Goal: Task Accomplishment & Management: Complete application form

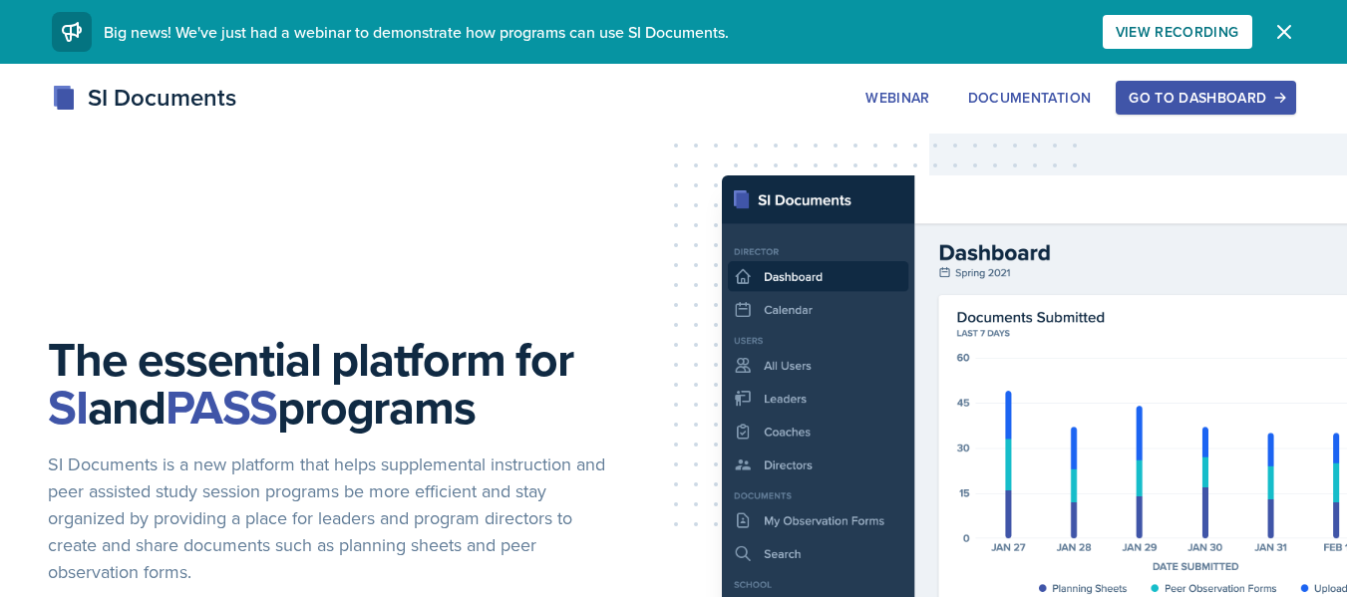
click at [1203, 39] on div "View Recording" at bounding box center [1177, 32] width 124 height 16
click at [1203, 103] on div "Go to Dashboard" at bounding box center [1205, 98] width 154 height 16
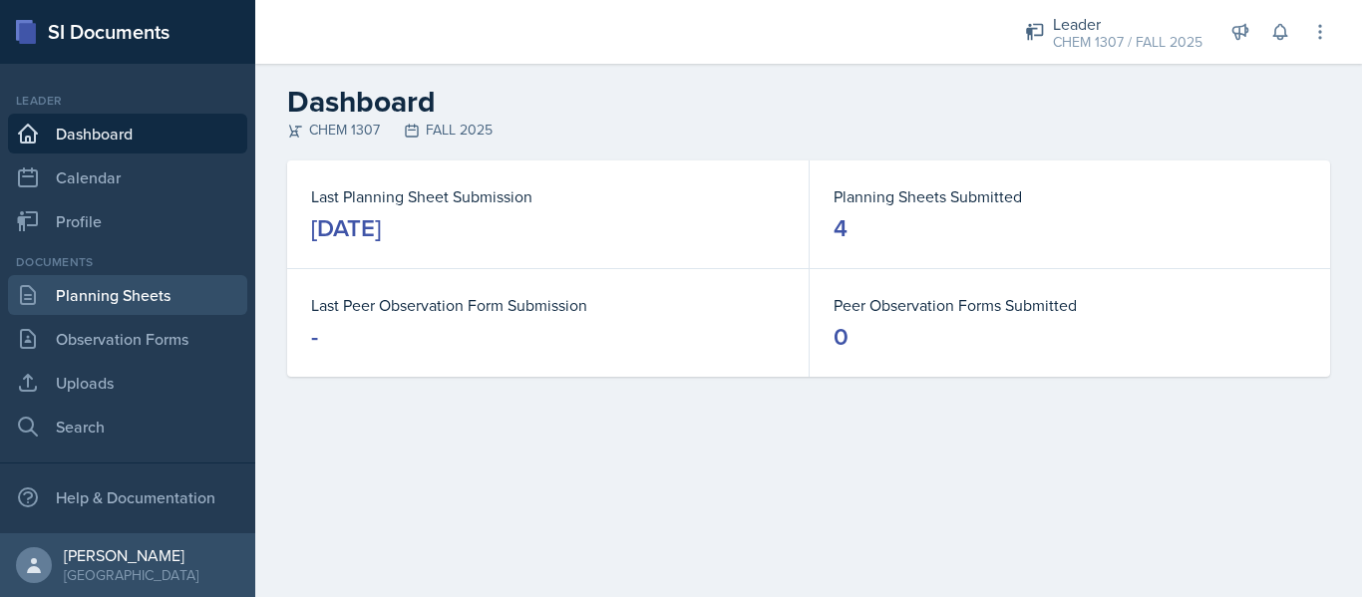
click at [66, 311] on link "Planning Sheets" at bounding box center [127, 295] width 239 height 40
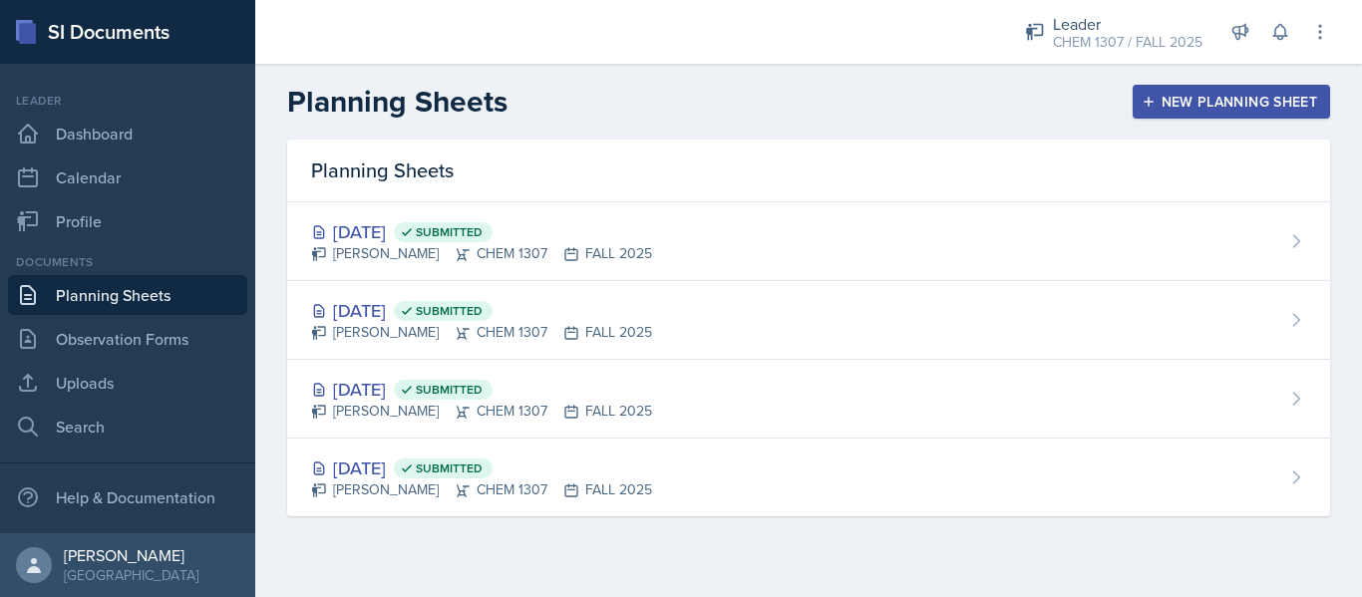
click at [1220, 110] on div "New Planning Sheet" at bounding box center [1230, 102] width 171 height 16
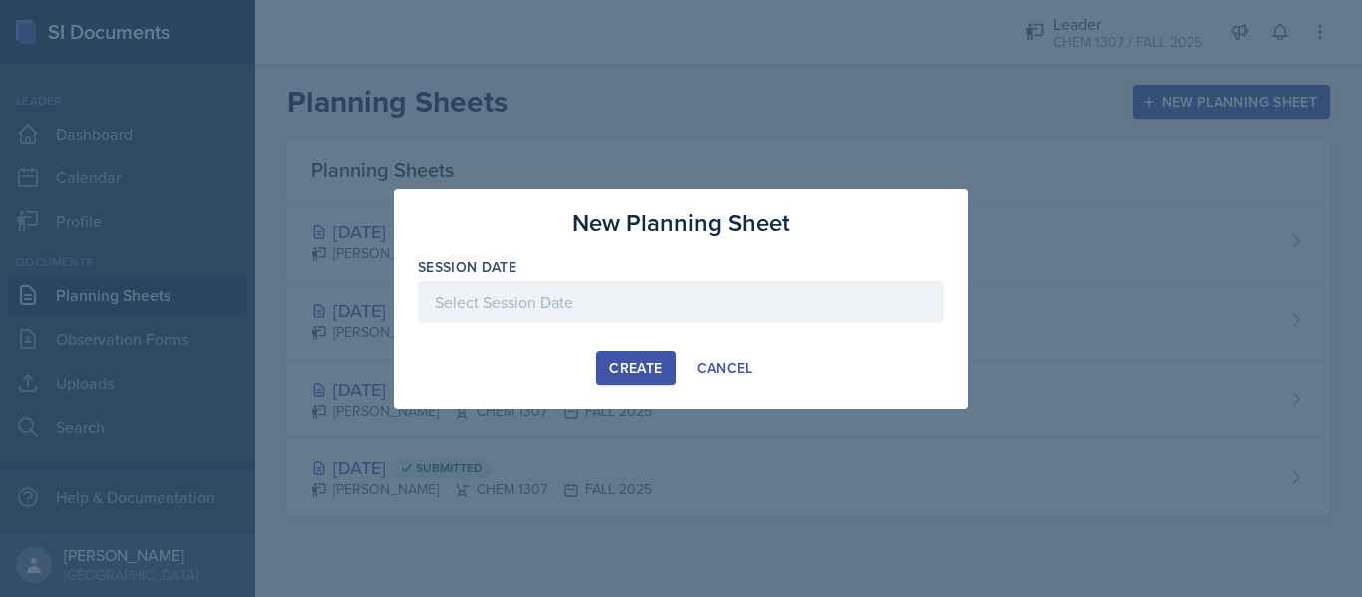
click at [621, 312] on div at bounding box center [681, 302] width 526 height 42
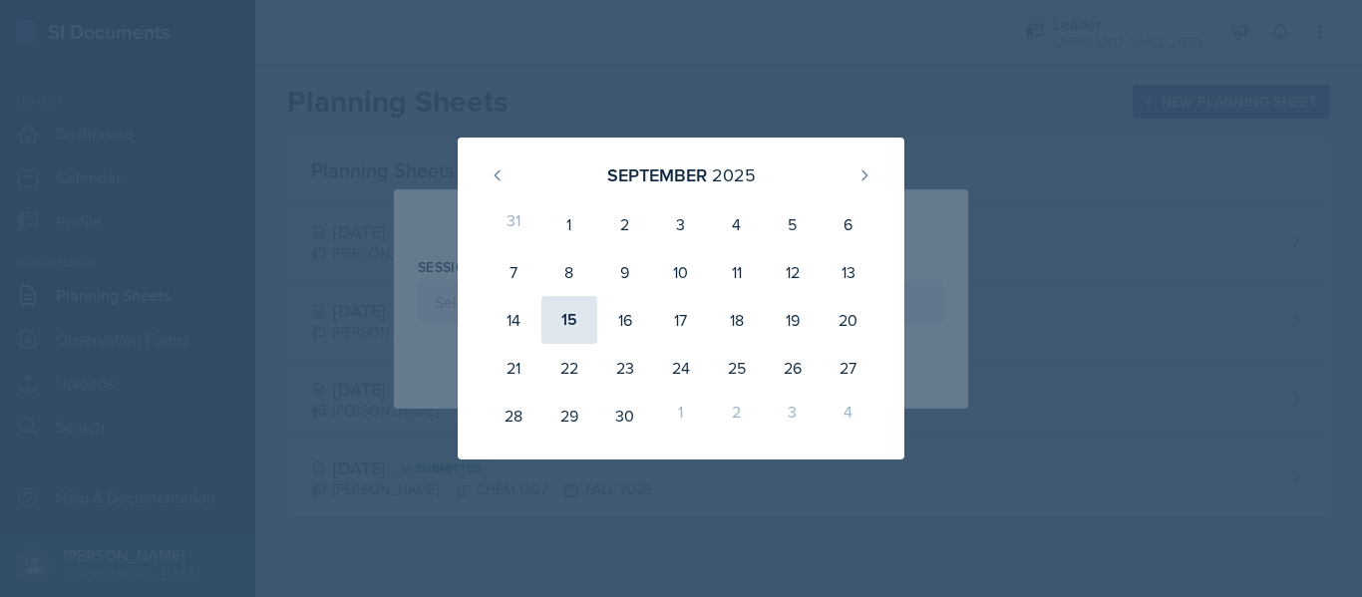
click at [563, 302] on div "15" at bounding box center [569, 320] width 56 height 48
type input "[DATE]"
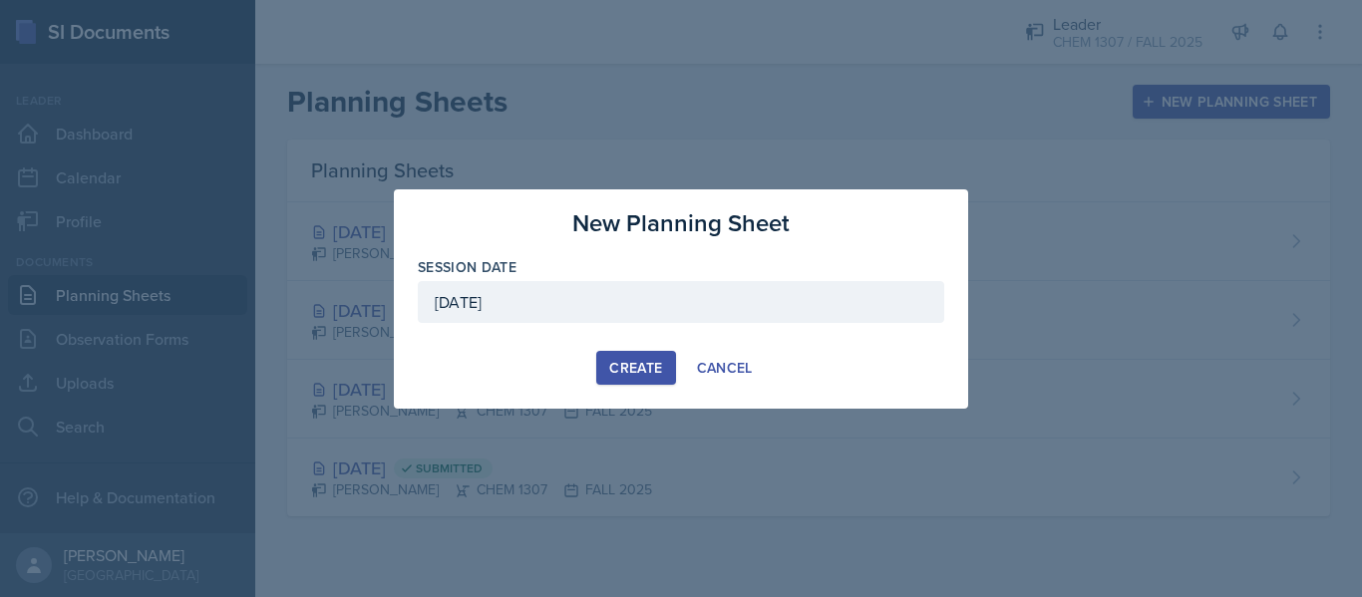
click at [658, 360] on div "Create" at bounding box center [635, 368] width 53 height 16
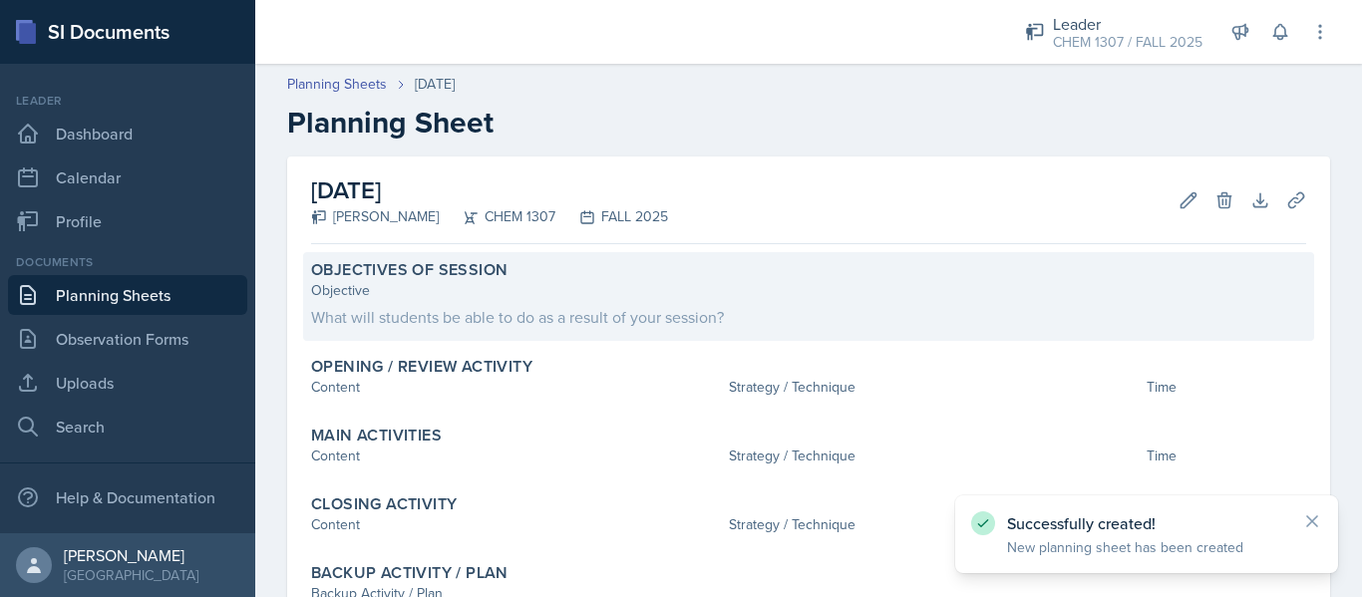
click at [953, 305] on div "What will students be able to do as a result of your session?" at bounding box center [808, 317] width 995 height 24
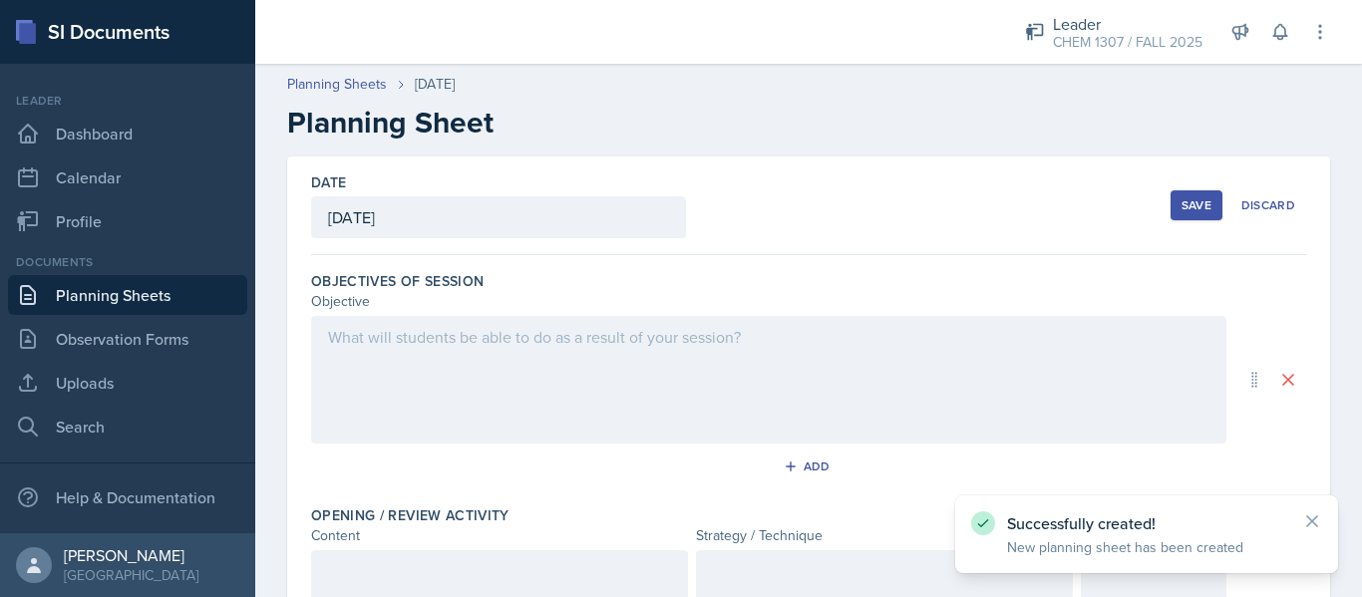
click at [838, 346] on div at bounding box center [768, 380] width 915 height 128
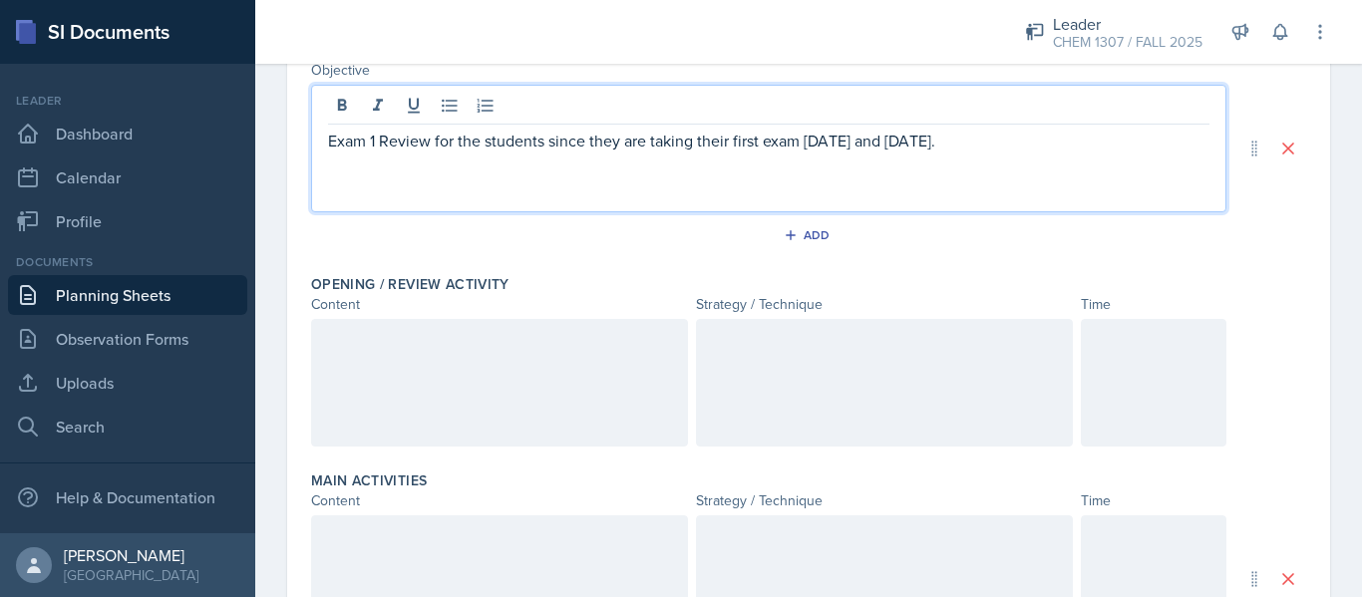
scroll to position [239, 0]
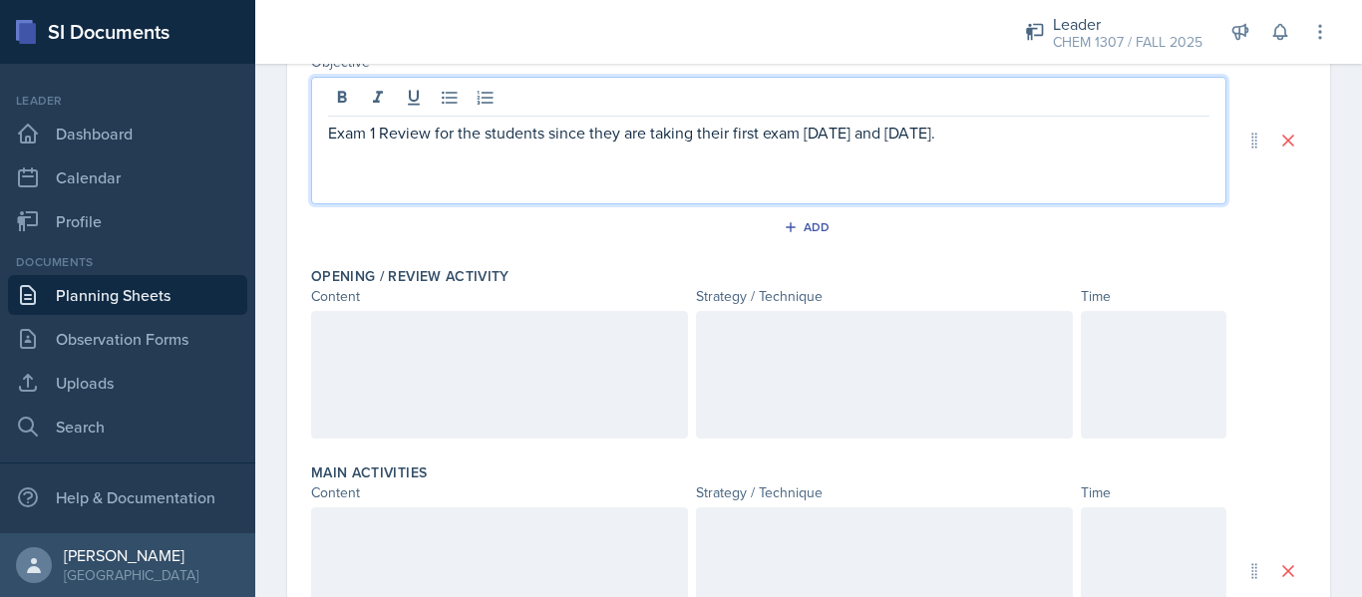
click at [627, 411] on div at bounding box center [499, 375] width 377 height 128
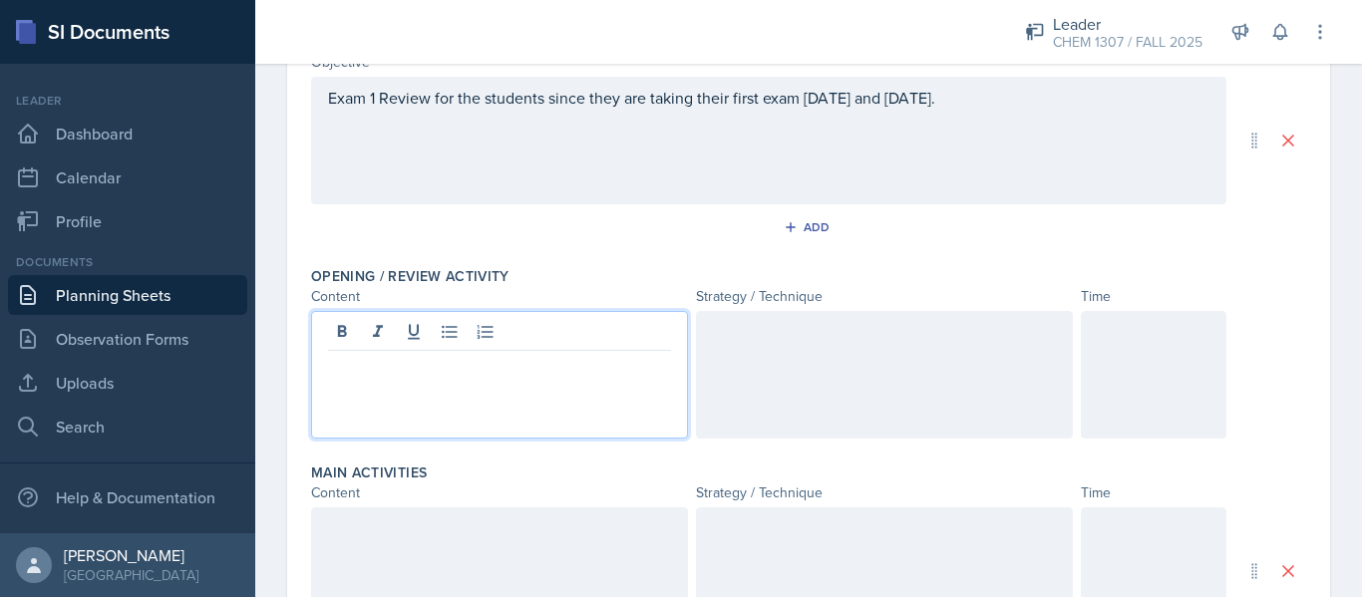
scroll to position [274, 0]
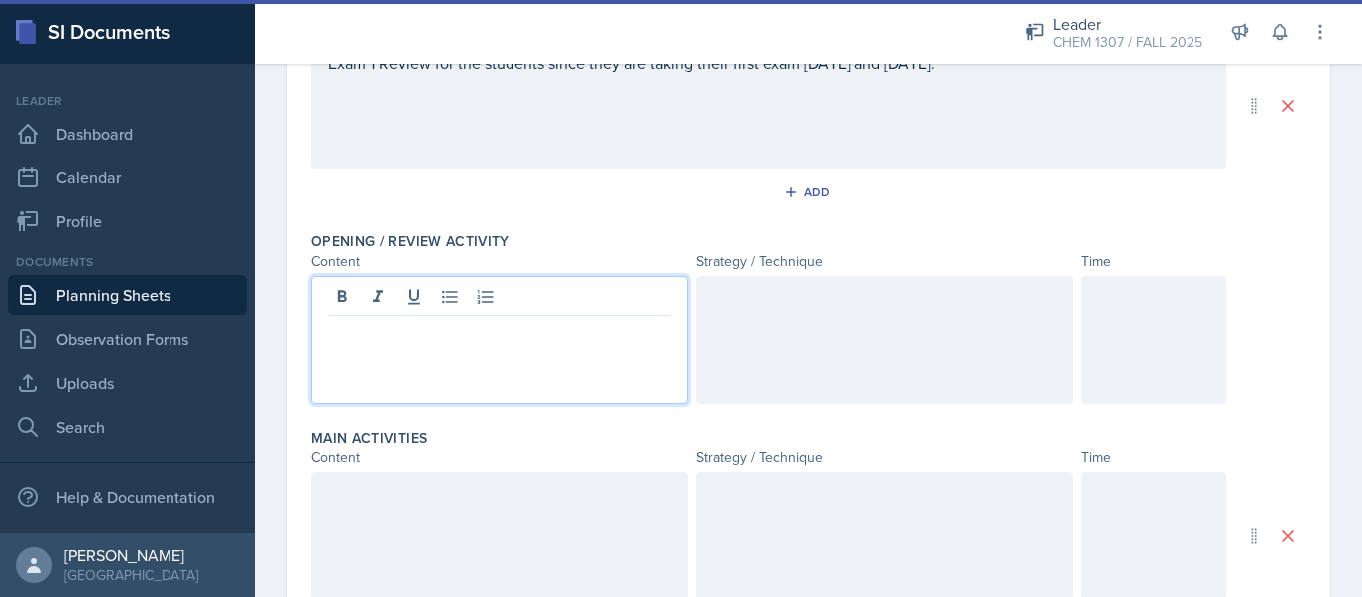
click at [623, 377] on div at bounding box center [499, 340] width 377 height 128
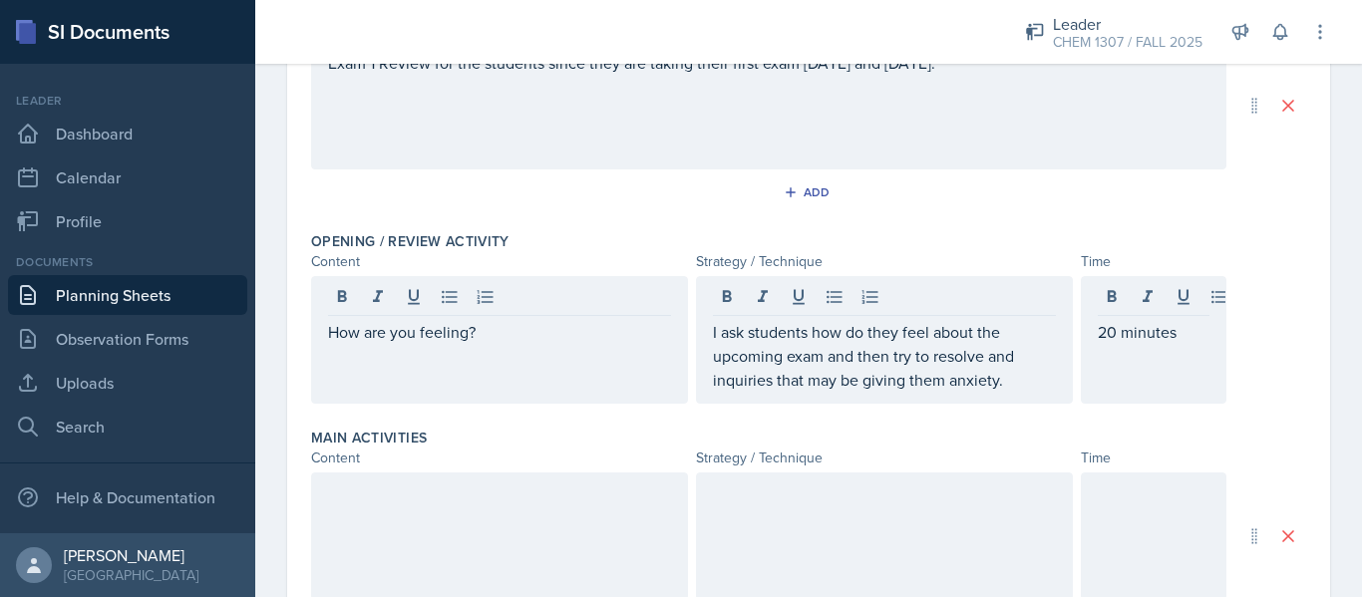
click at [391, 541] on div at bounding box center [499, 536] width 377 height 128
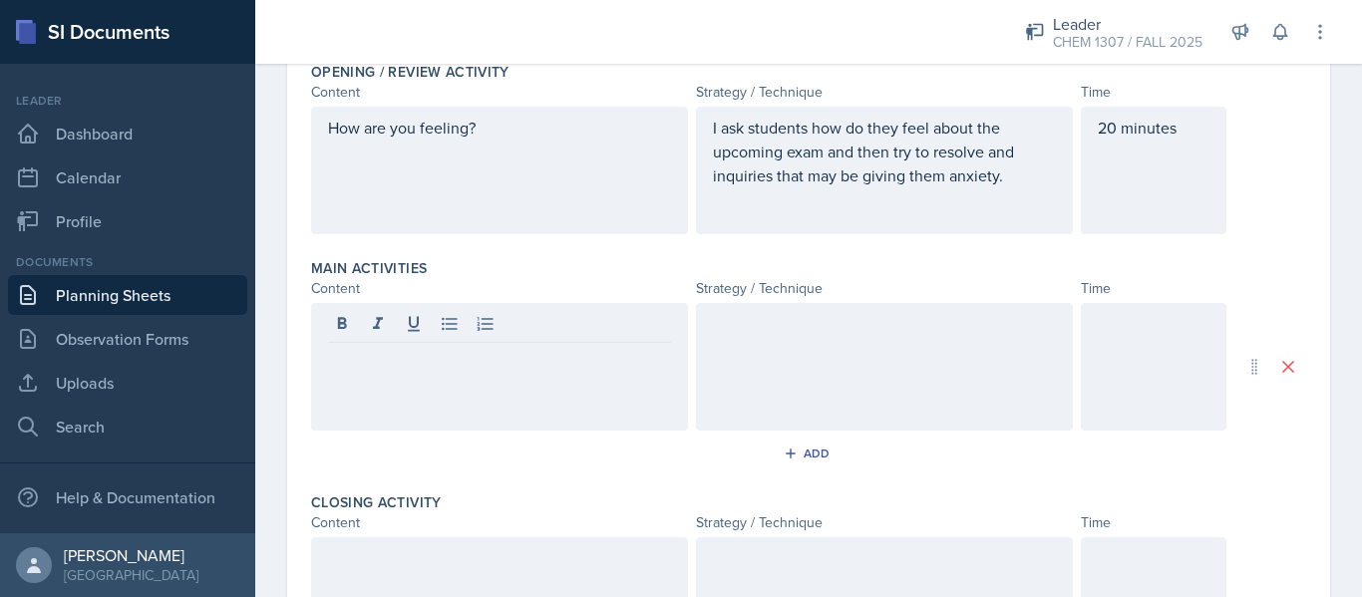
scroll to position [458, 0]
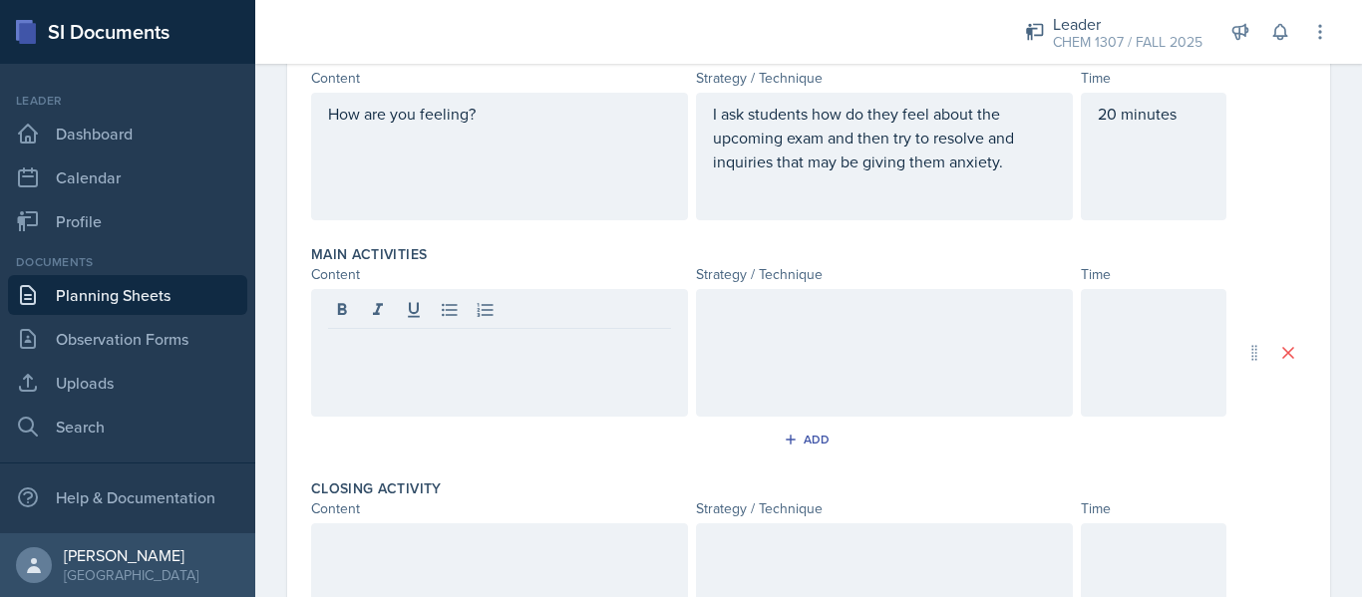
click at [671, 349] on div at bounding box center [499, 353] width 377 height 128
click at [924, 335] on div at bounding box center [884, 353] width 377 height 128
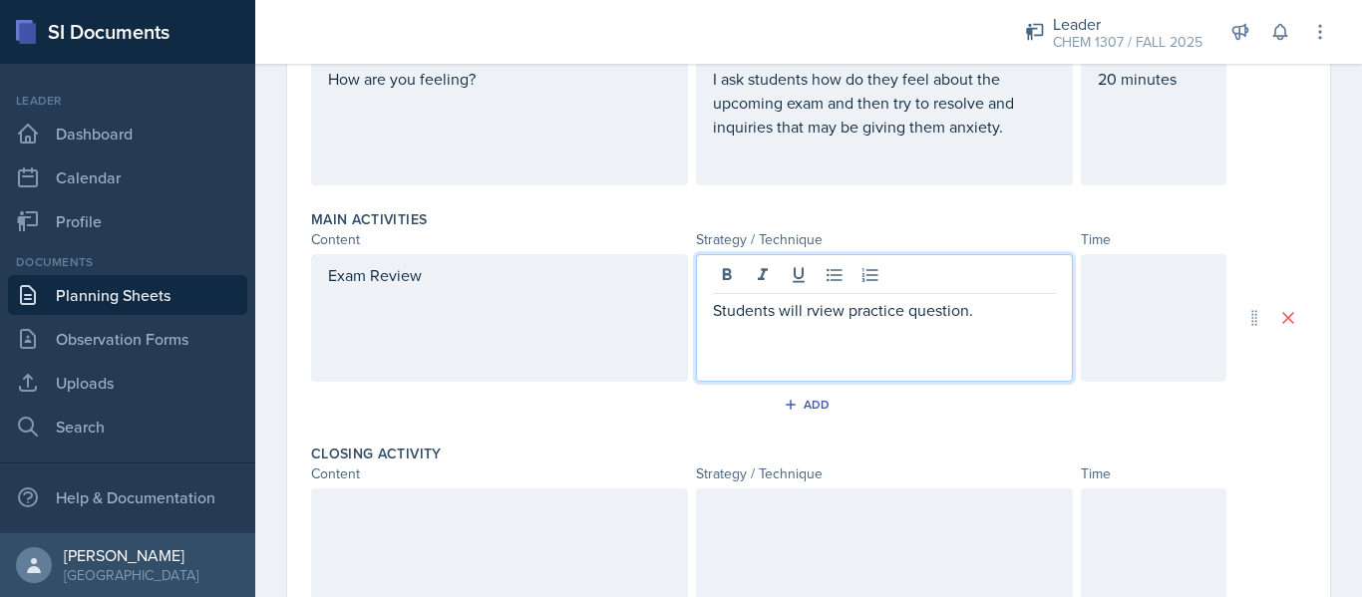
click at [804, 313] on p "Students will rview practice question." at bounding box center [884, 310] width 343 height 24
click at [992, 323] on div "Students will review practice question." at bounding box center [884, 318] width 377 height 128
click at [979, 298] on p "Students will review practice question." at bounding box center [884, 310] width 343 height 24
click at [1129, 335] on div at bounding box center [1154, 318] width 146 height 128
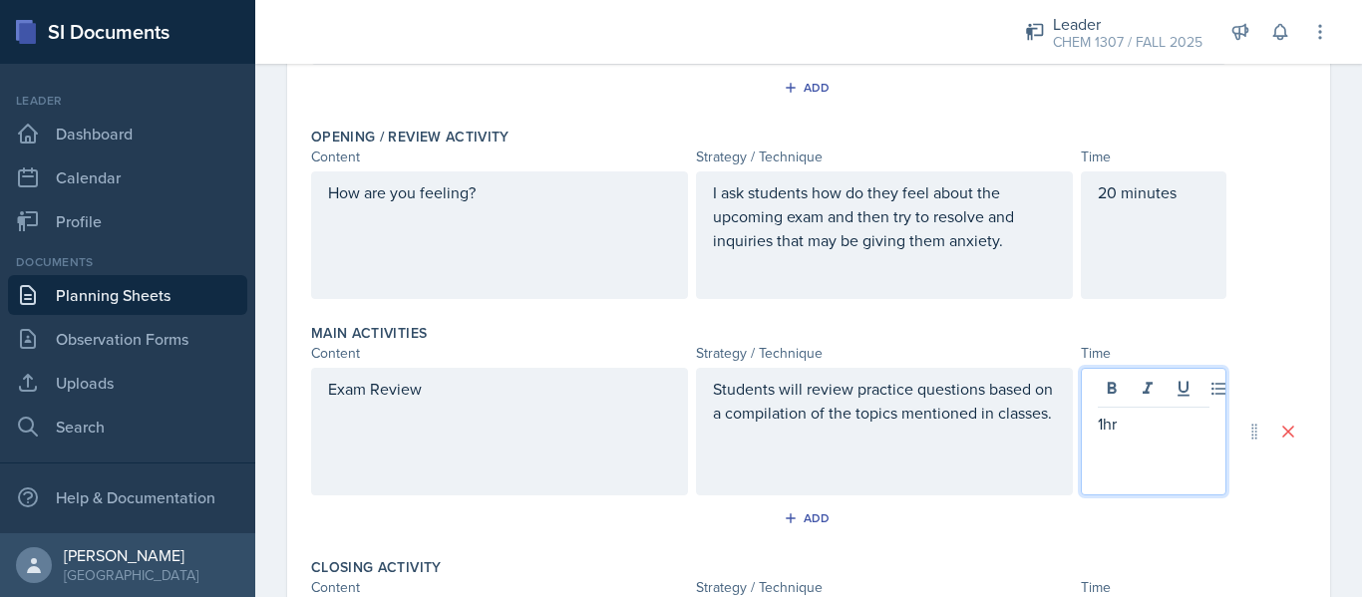
scroll to position [375, 0]
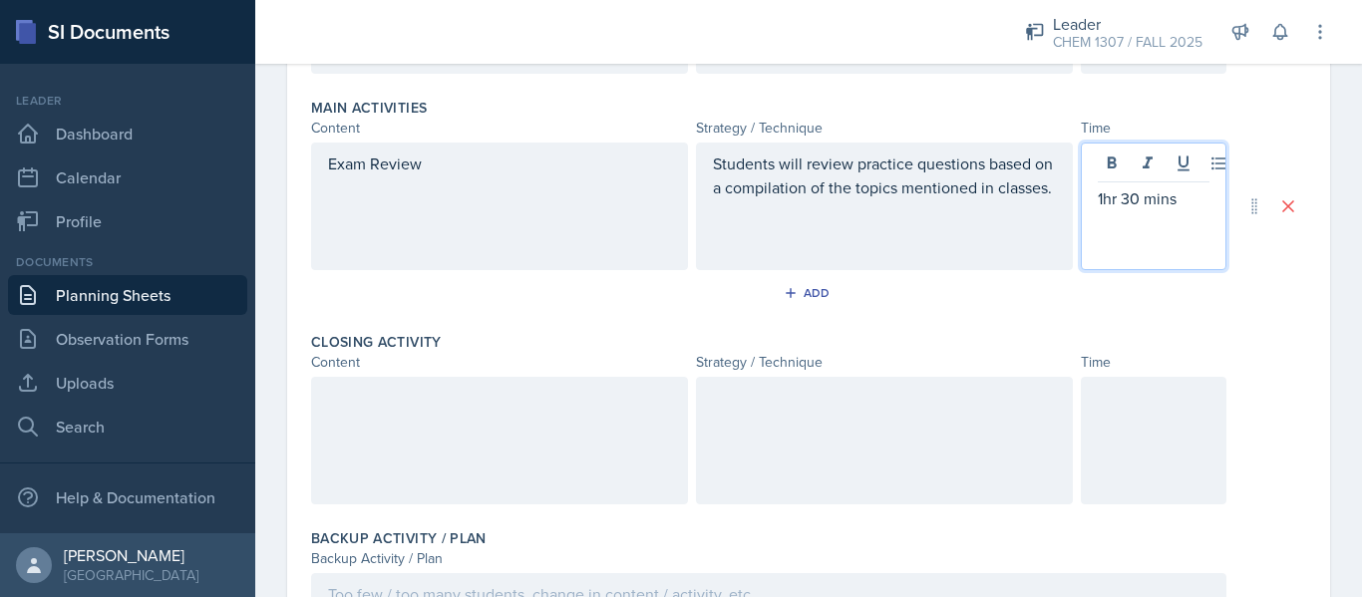
click at [364, 451] on div at bounding box center [499, 441] width 377 height 128
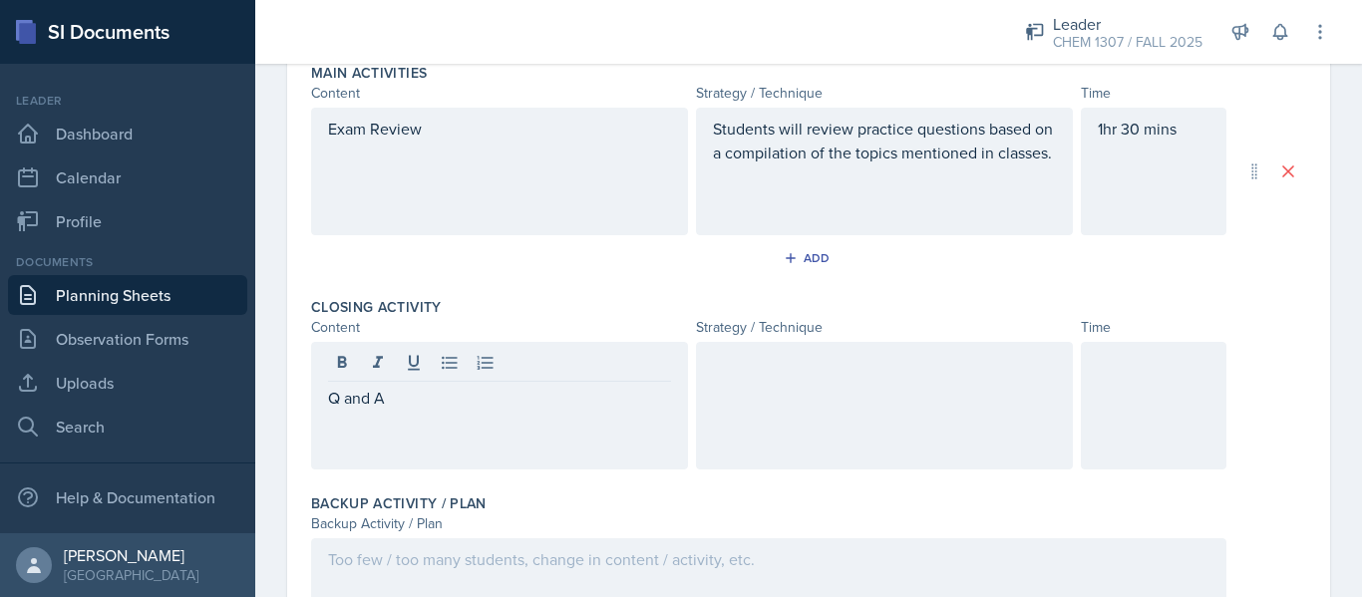
click at [889, 426] on div at bounding box center [884, 406] width 377 height 128
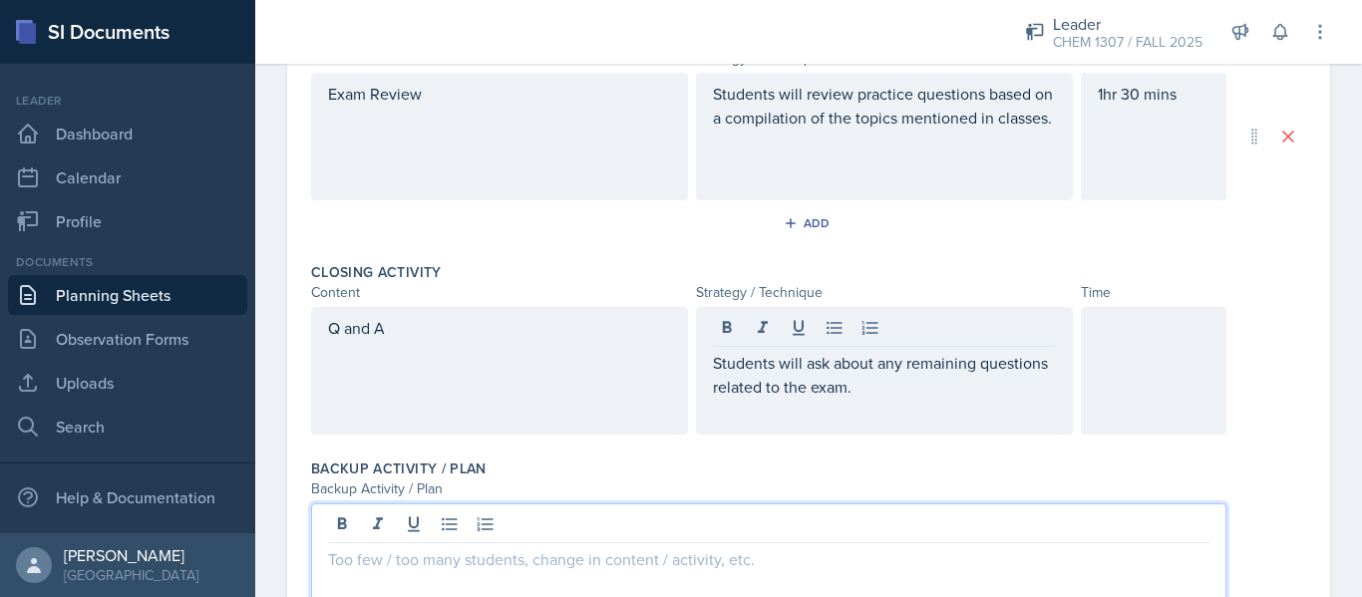
click at [755, 513] on div at bounding box center [768, 567] width 915 height 128
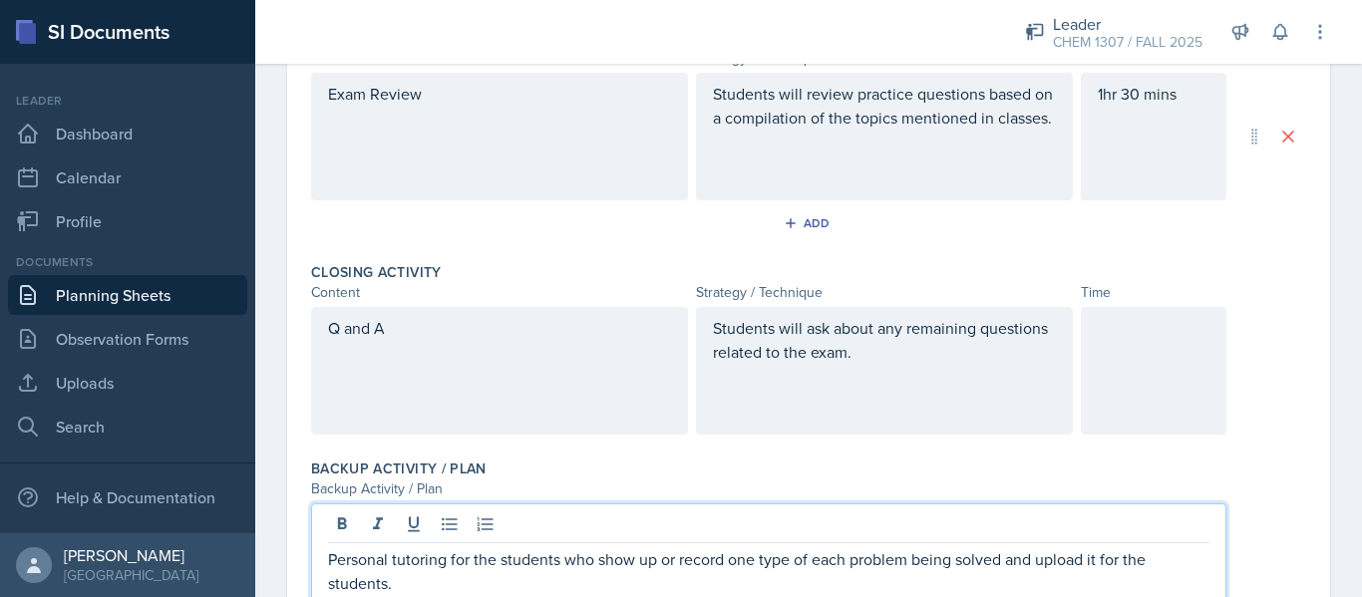
scroll to position [787, 0]
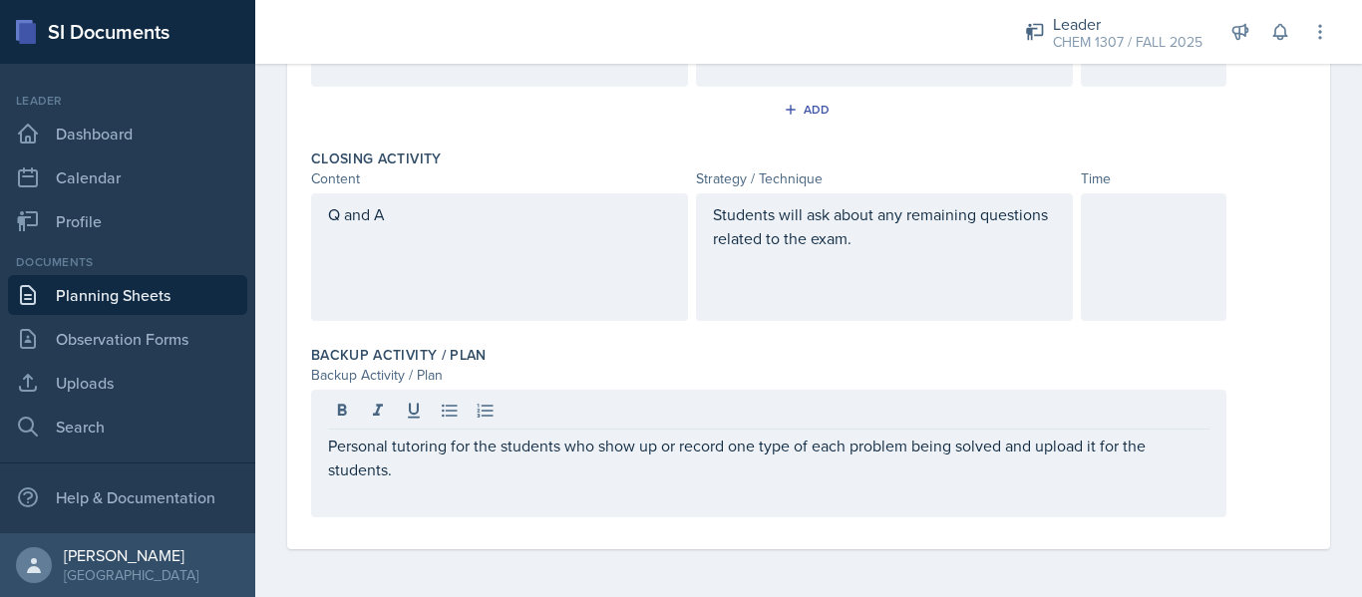
click at [1187, 278] on div at bounding box center [1154, 257] width 146 height 128
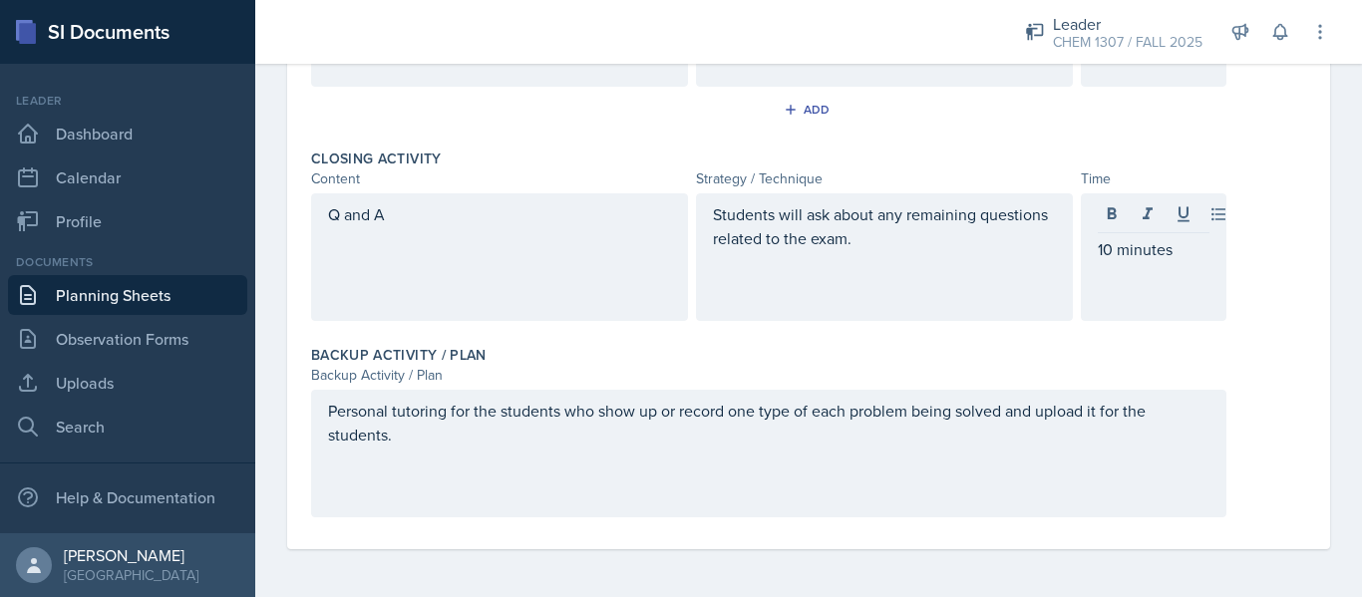
drag, startPoint x: 1346, startPoint y: 455, endPoint x: 1338, endPoint y: 268, distance: 186.6
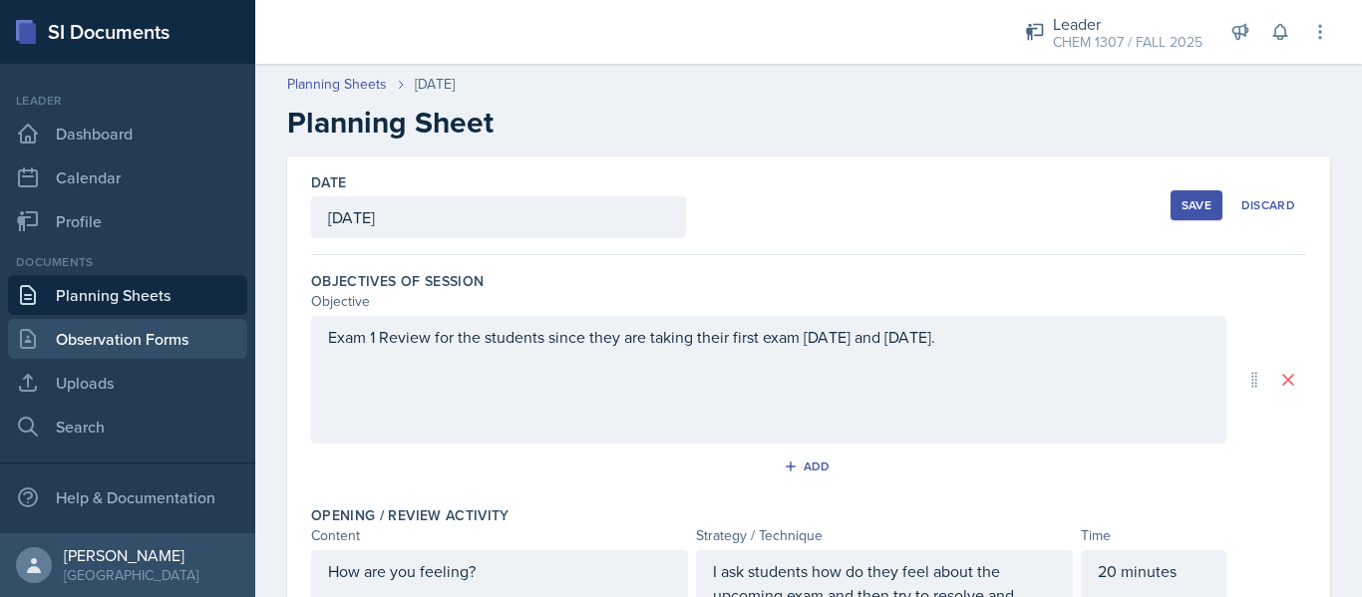
click at [109, 356] on link "Observation Forms" at bounding box center [127, 339] width 239 height 40
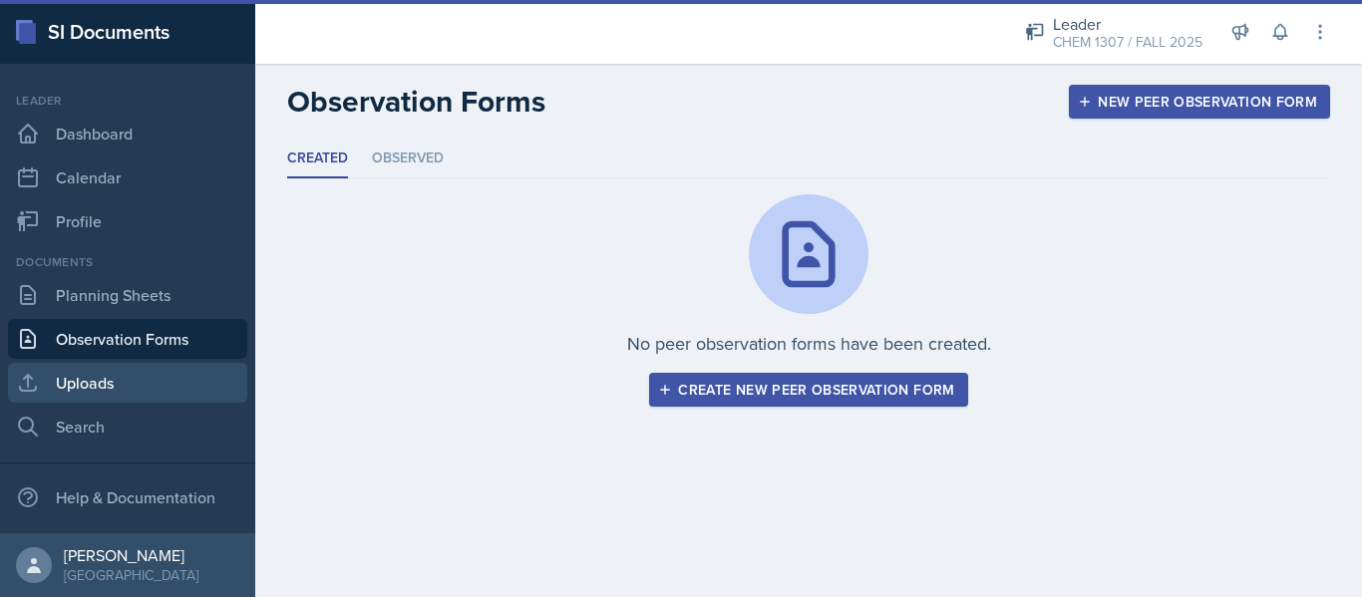
click at [97, 373] on link "Uploads" at bounding box center [127, 383] width 239 height 40
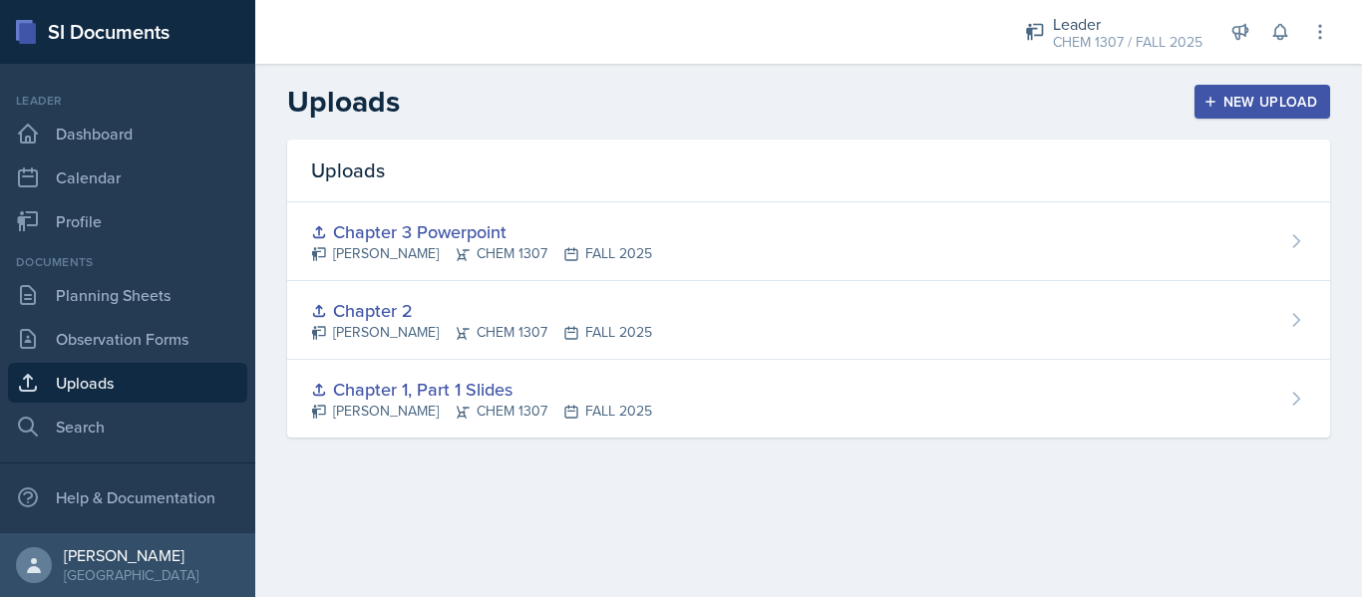
click at [1275, 105] on div "New Upload" at bounding box center [1262, 102] width 111 height 16
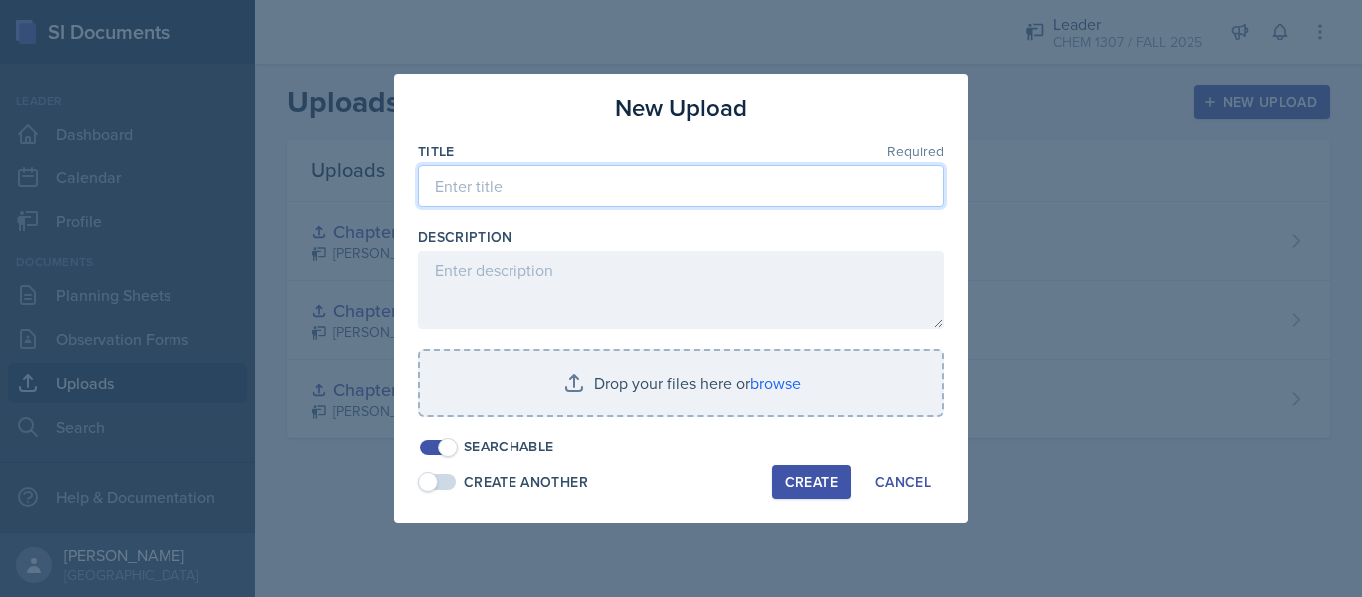
click at [569, 205] on input at bounding box center [681, 186] width 526 height 42
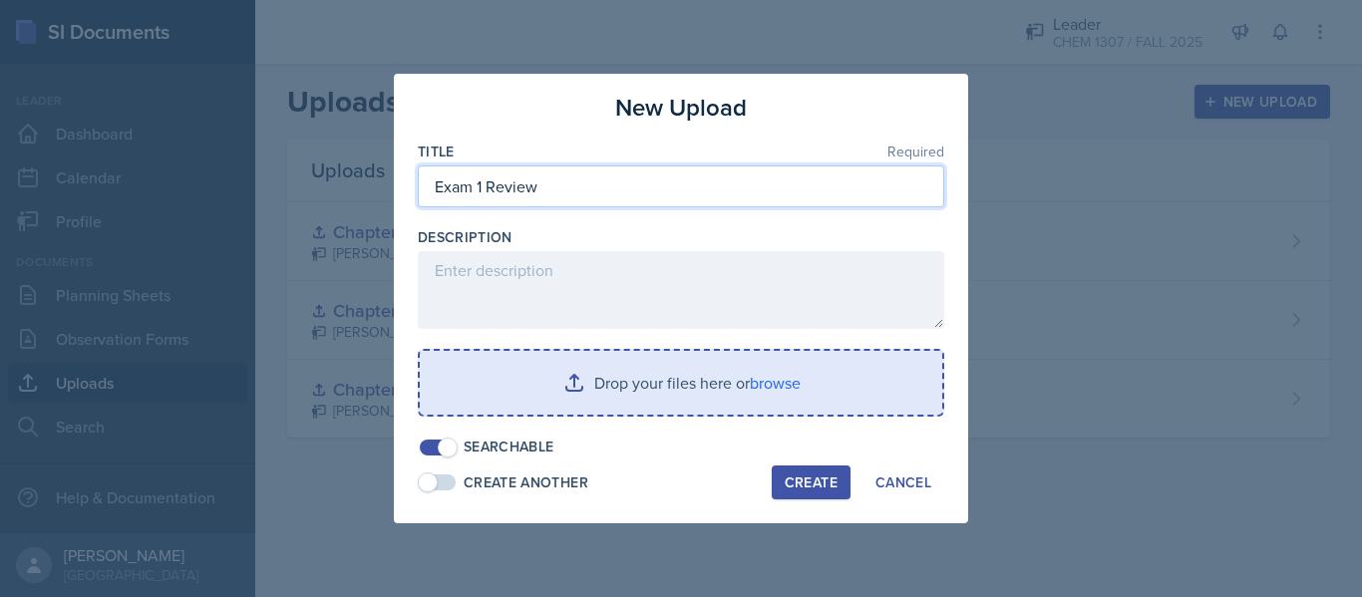
type input "Exam 1 Review"
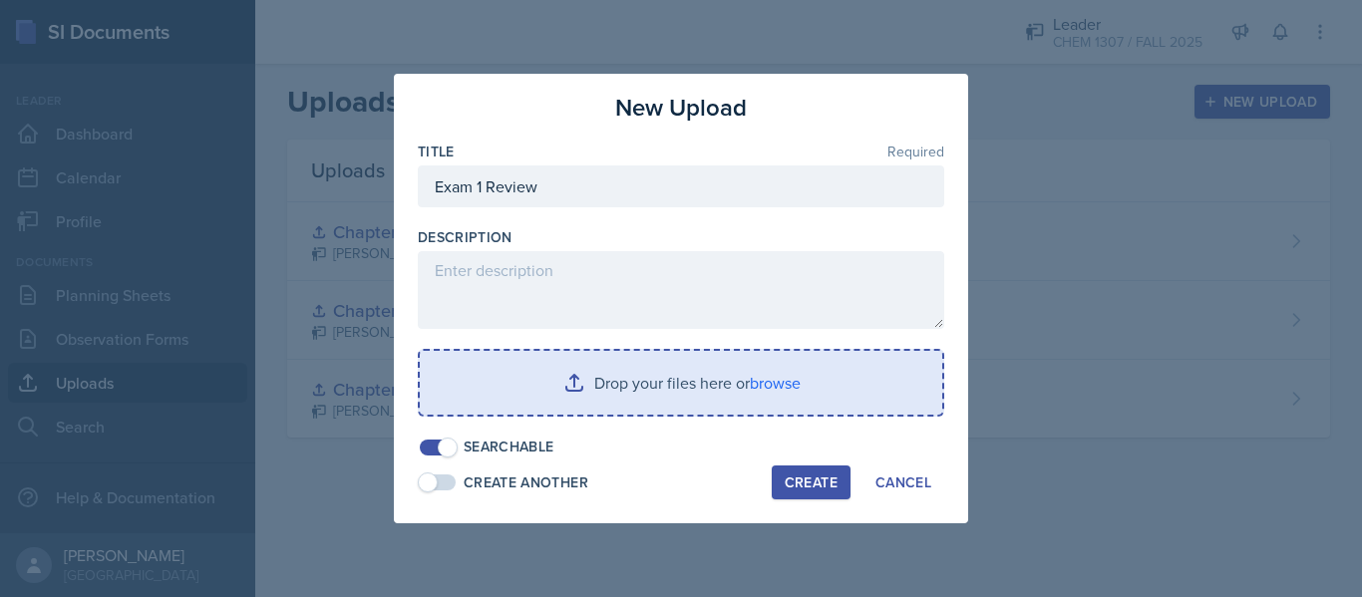
click at [578, 359] on input "file" at bounding box center [681, 383] width 522 height 64
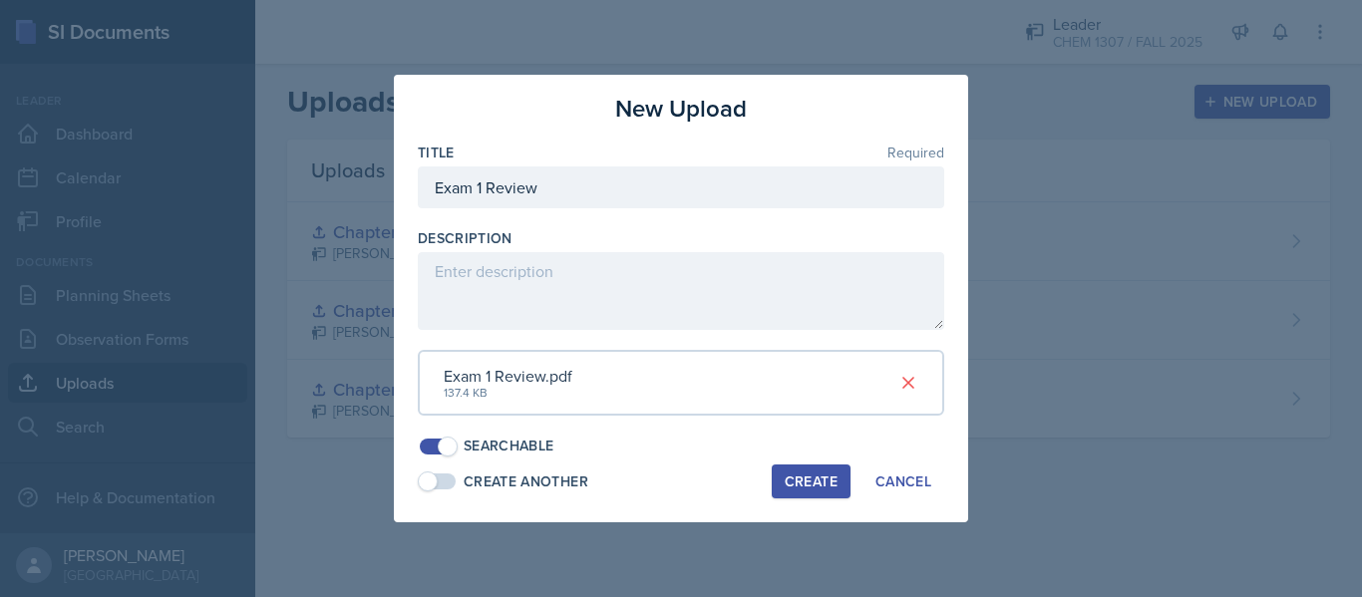
click at [804, 492] on button "Create" at bounding box center [811, 482] width 79 height 34
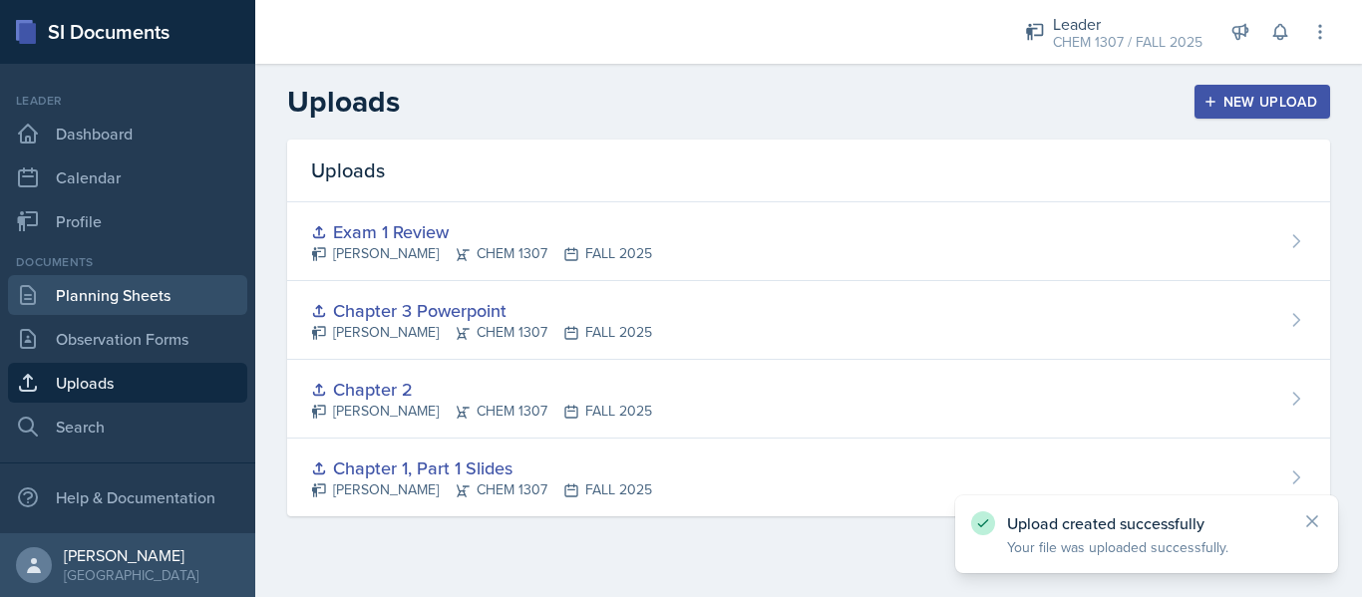
click at [107, 298] on link "Planning Sheets" at bounding box center [127, 295] width 239 height 40
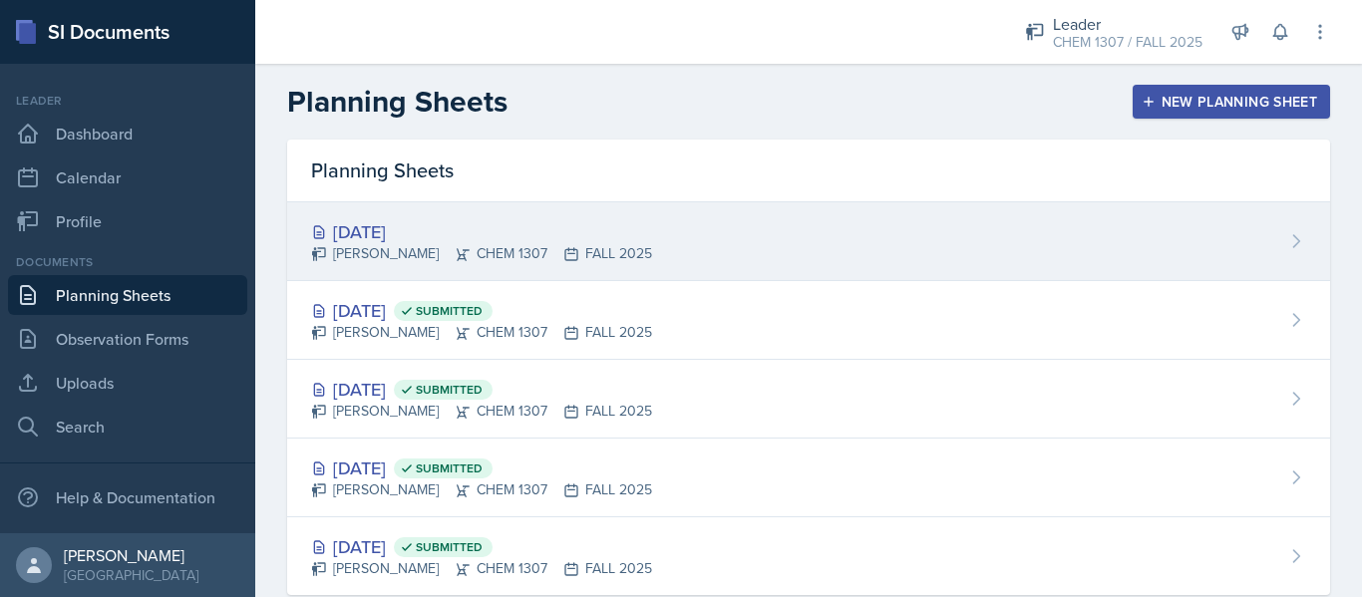
click at [389, 230] on div "[DATE]" at bounding box center [481, 231] width 341 height 27
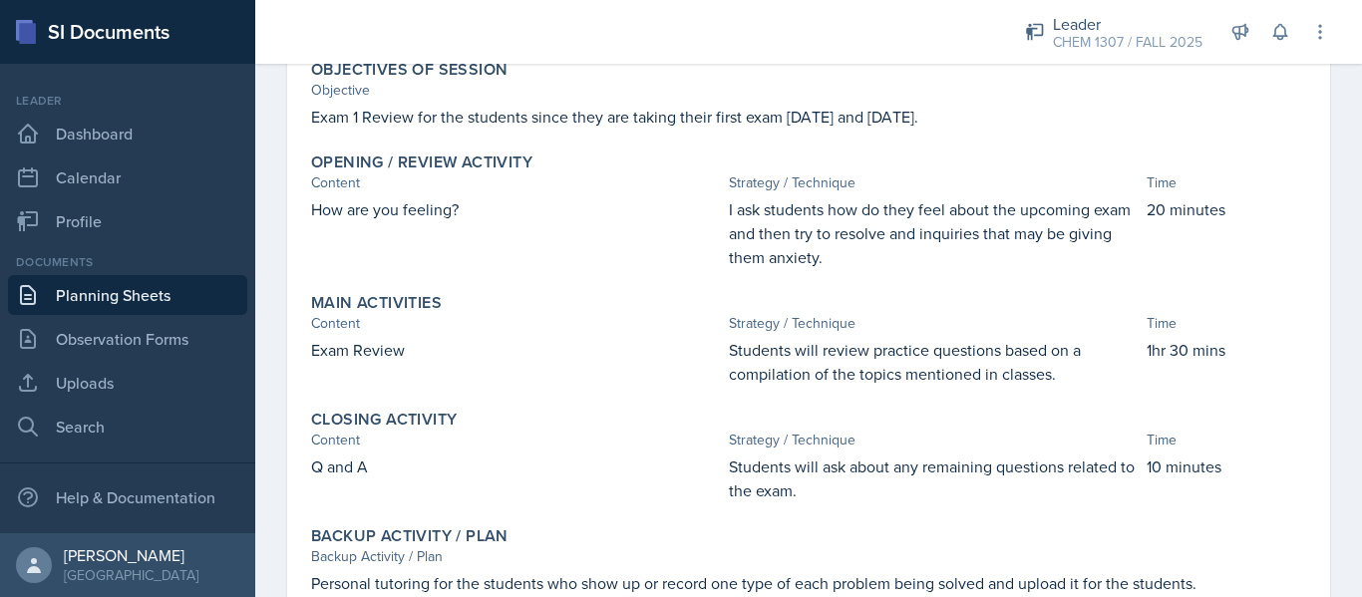
scroll to position [70, 0]
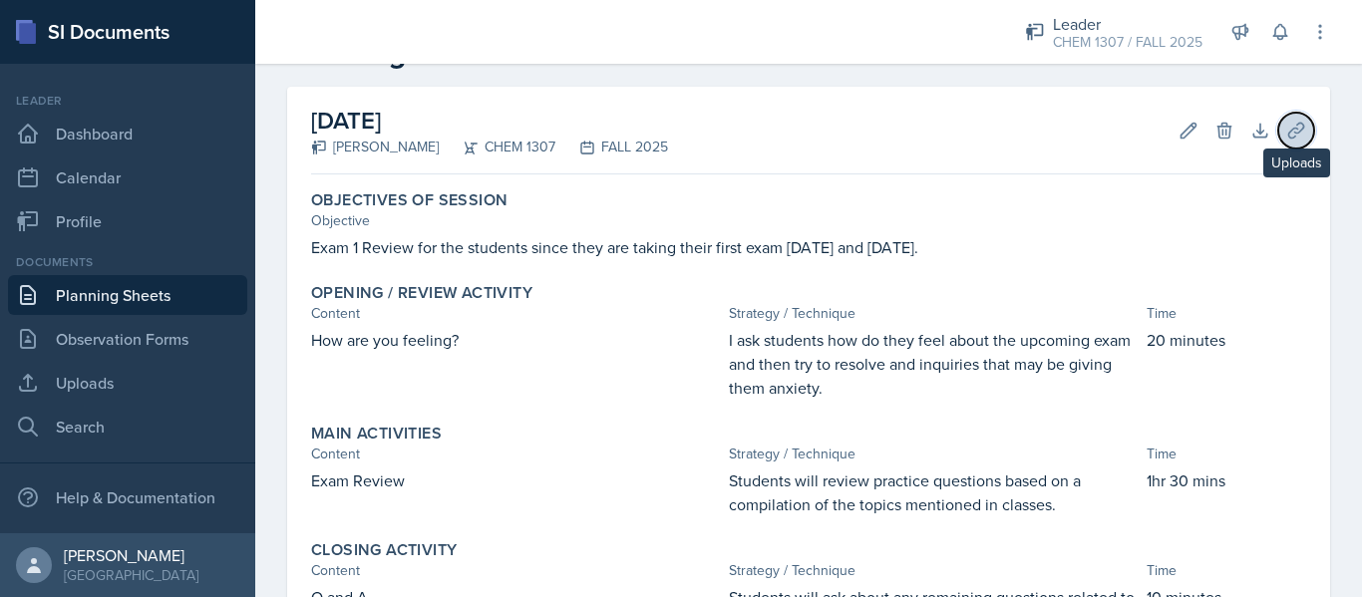
click at [1286, 135] on icon at bounding box center [1296, 131] width 20 height 20
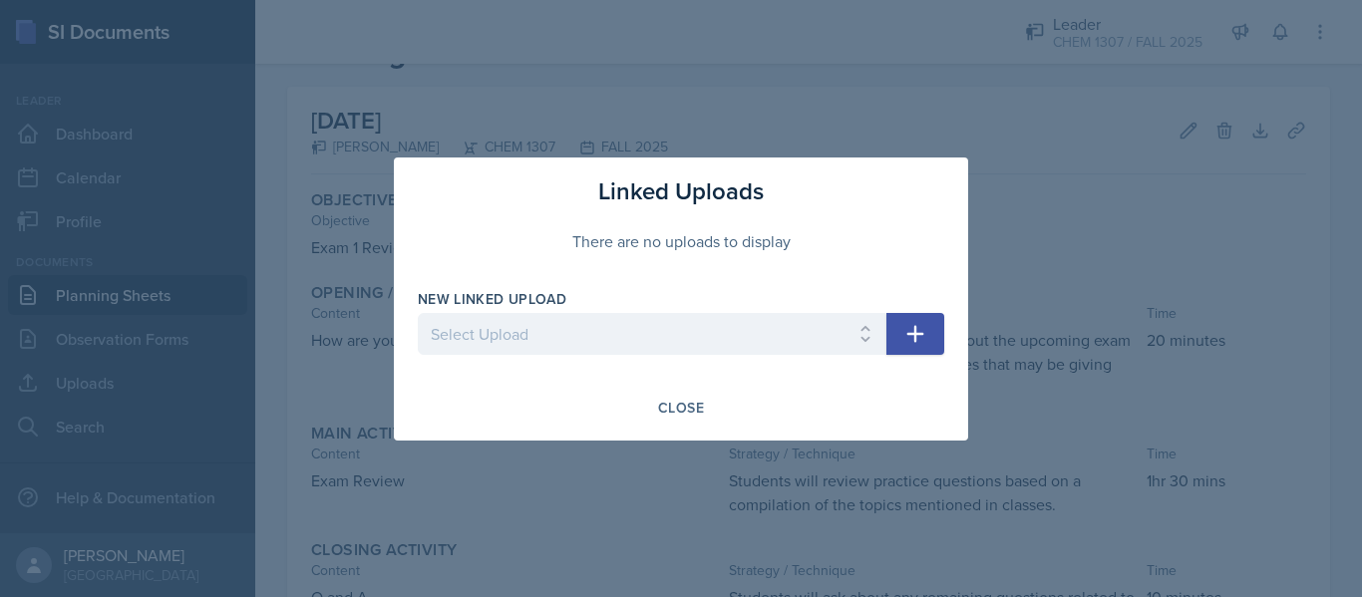
click at [910, 340] on icon "button" at bounding box center [915, 334] width 24 height 24
click at [605, 251] on div "There are no uploads to display" at bounding box center [681, 241] width 526 height 64
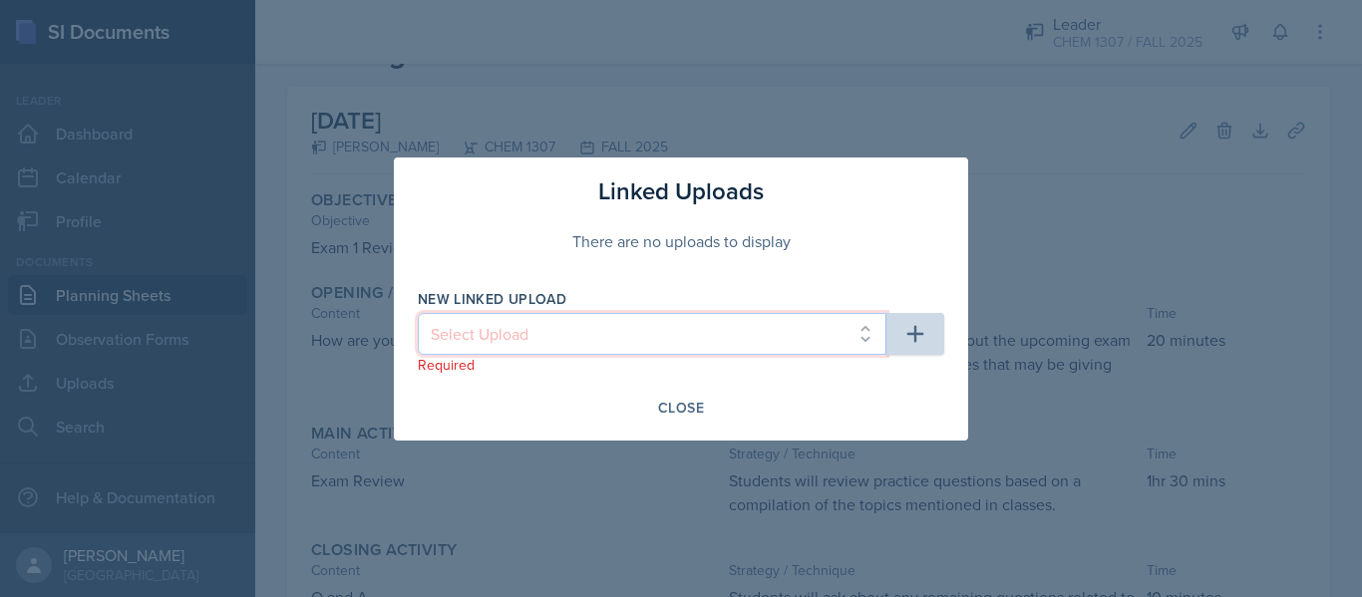
click at [593, 334] on select "Select Upload Chapter 1, Part 1 Slides Chapter 2 Chapter 3 Powerpoint Exam 1 Re…" at bounding box center [652, 334] width 469 height 42
select select "eb766af4-b069-489a-8f7a-1824b26bd892"
click at [418, 313] on select "Select Upload Chapter 1, Part 1 Slides Chapter 2 Chapter 3 Powerpoint Exam 1 Re…" at bounding box center [652, 334] width 469 height 42
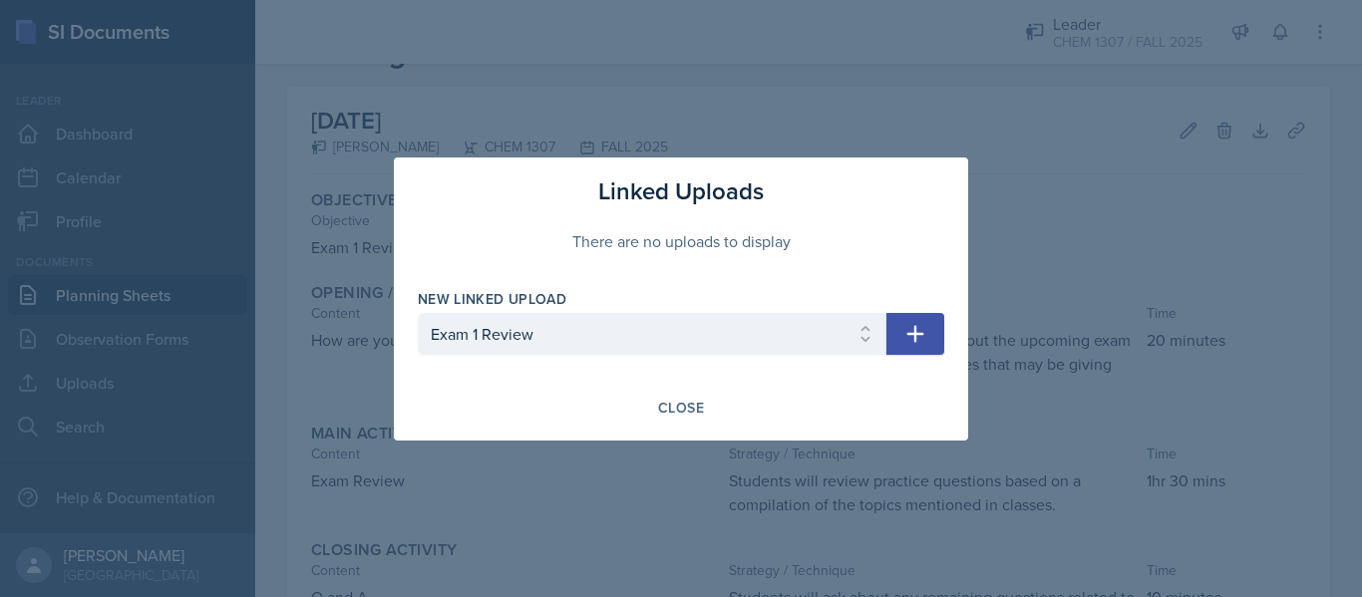
click at [932, 334] on button "button" at bounding box center [915, 334] width 58 height 42
select select
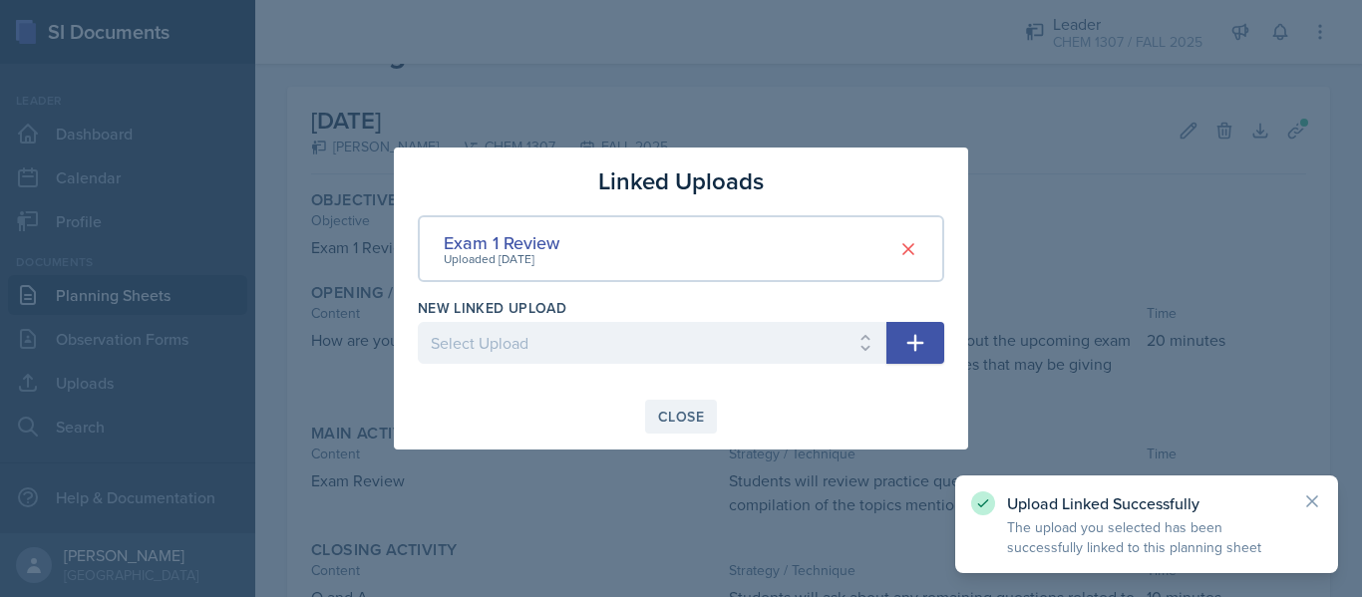
click at [685, 419] on div "Close" at bounding box center [681, 417] width 46 height 16
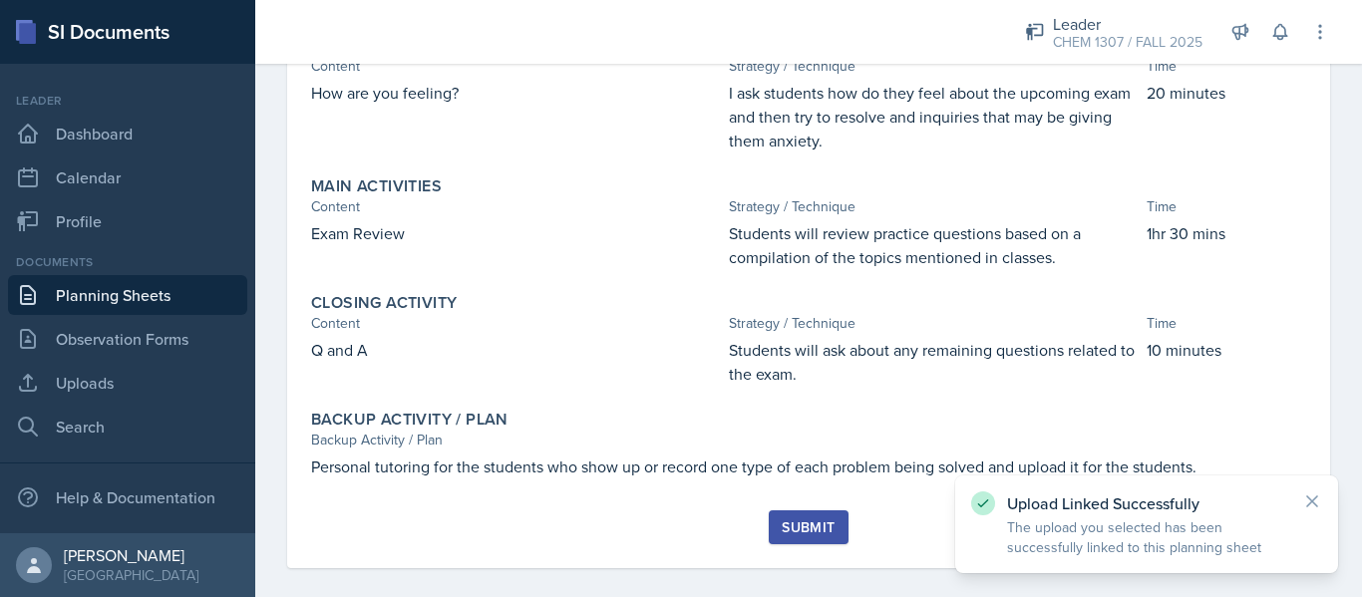
scroll to position [336, 0]
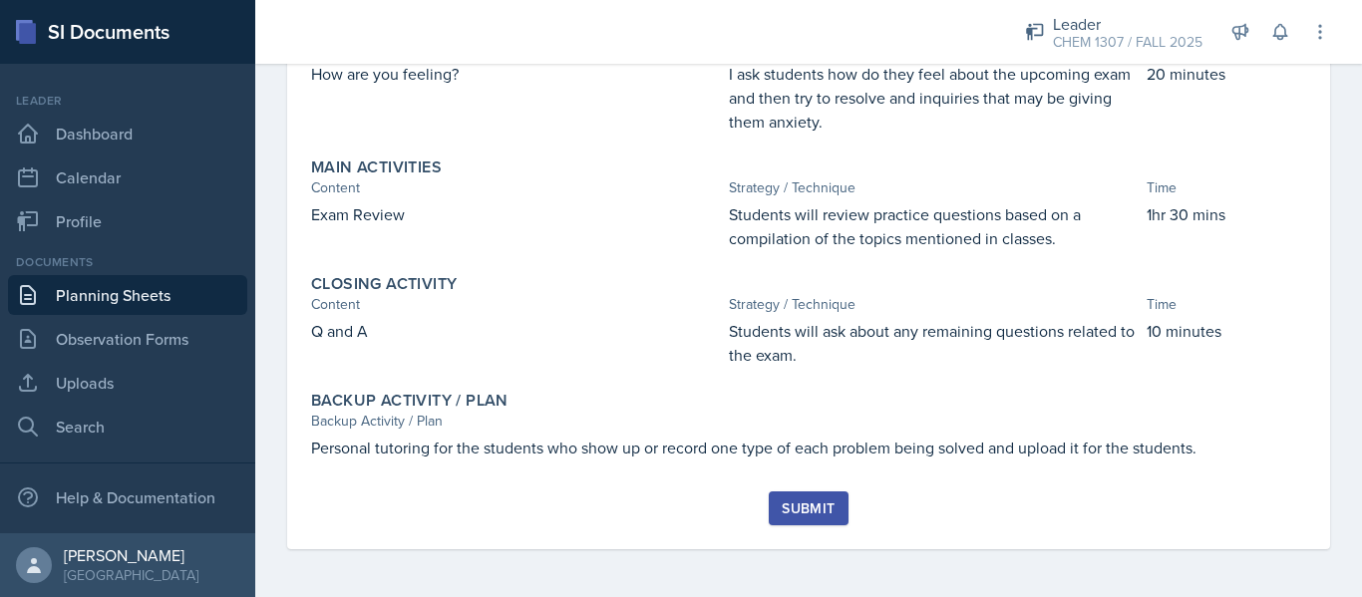
click at [811, 504] on div "Submit" at bounding box center [807, 508] width 53 height 16
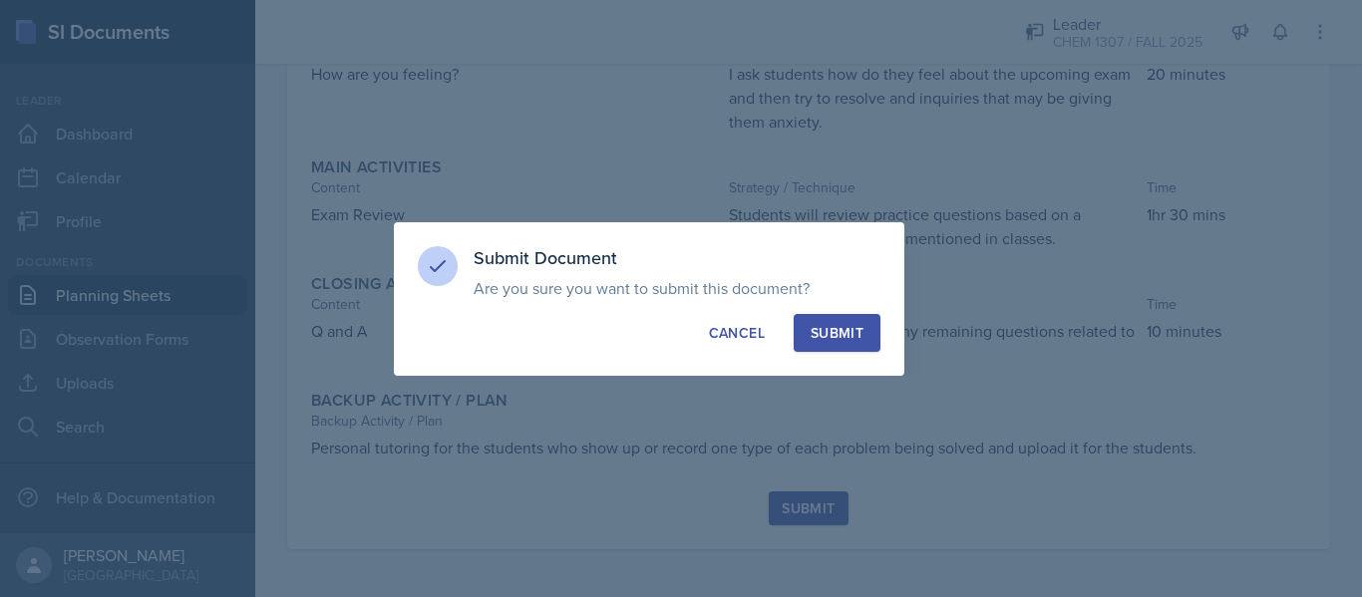
click at [833, 355] on div "Submit Document Are you sure you want to submit this document? This document wi…" at bounding box center [649, 299] width 510 height 154
click at [843, 332] on div "Submit" at bounding box center [836, 333] width 53 height 20
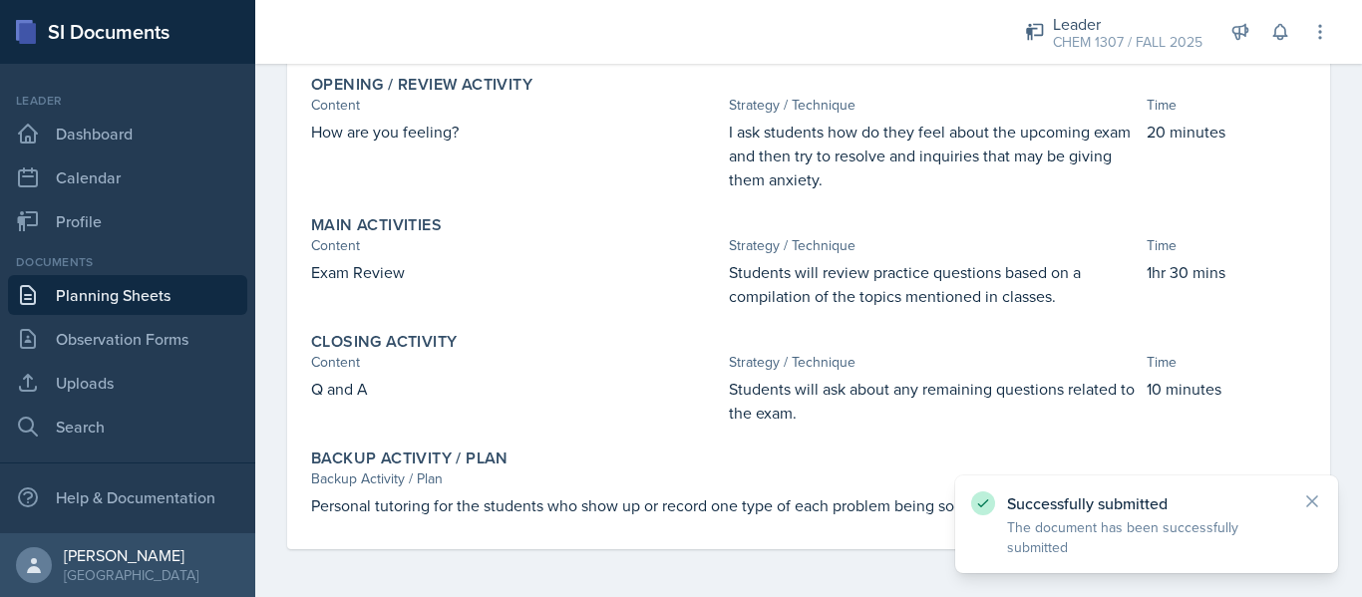
click at [169, 307] on link "Planning Sheets" at bounding box center [127, 295] width 239 height 40
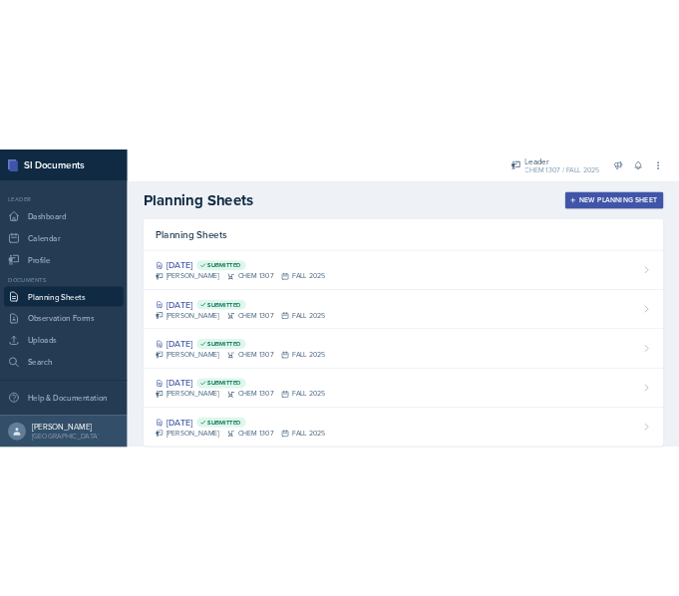
scroll to position [46, 0]
